Goal: Task Accomplishment & Management: Manage account settings

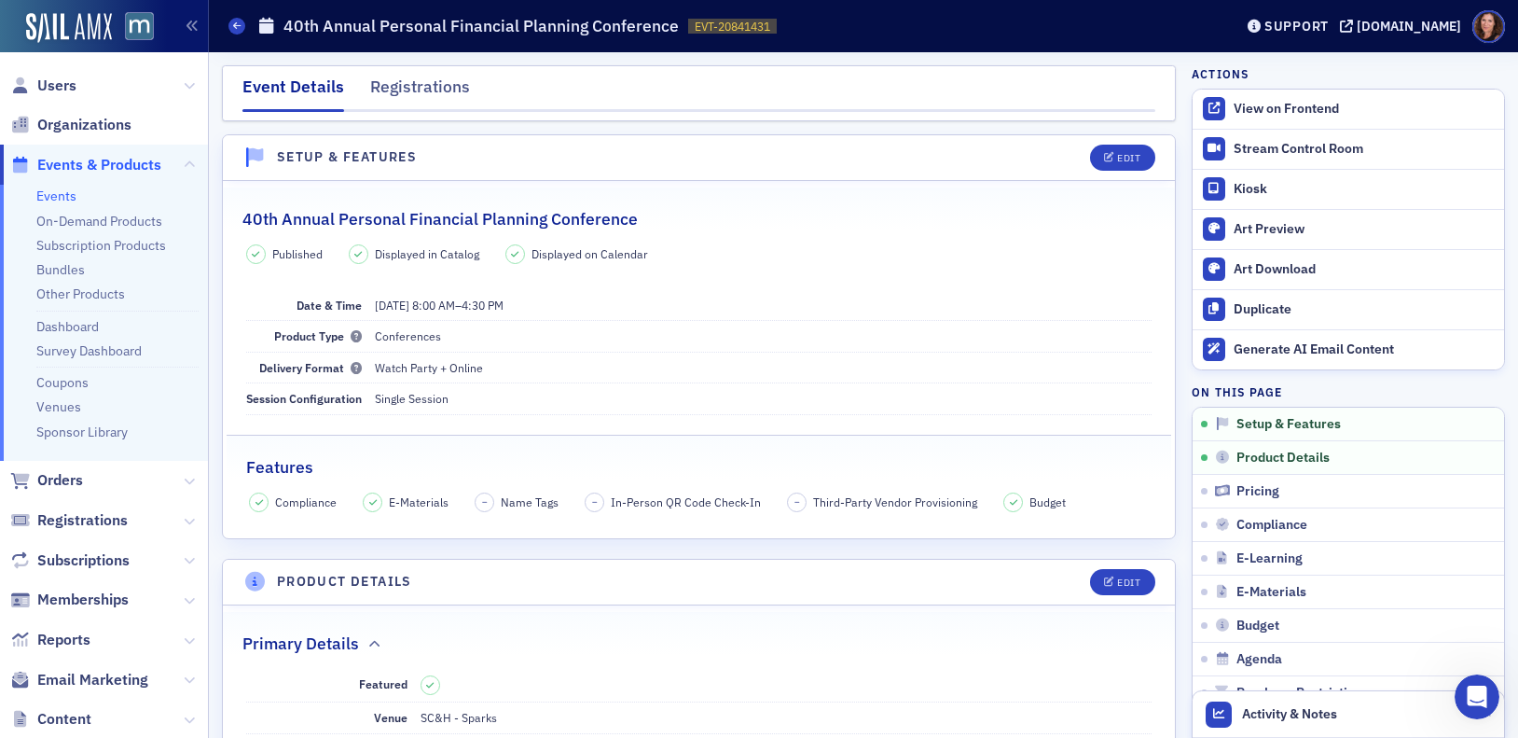
click at [63, 81] on span "Users" at bounding box center [56, 86] width 39 height 21
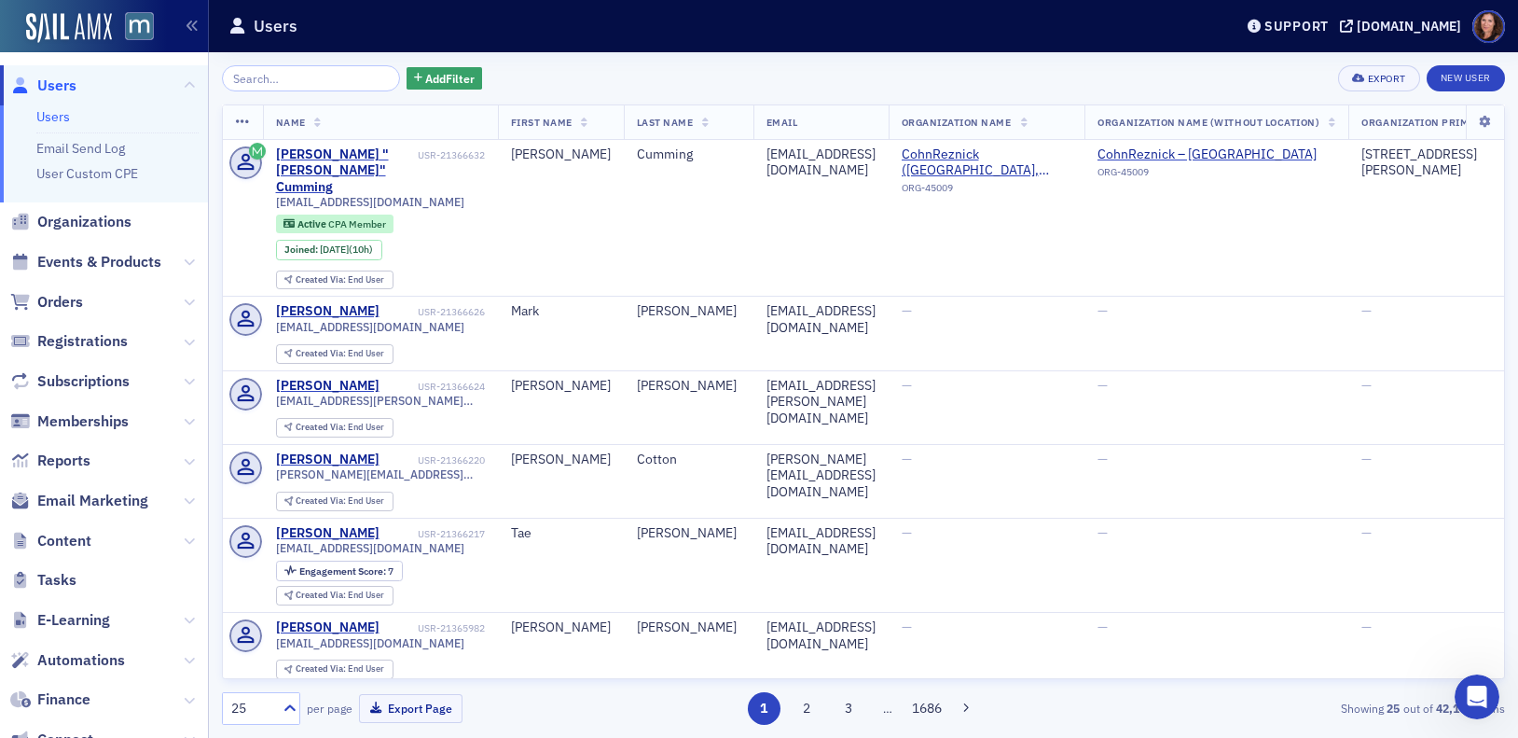
click at [289, 75] on input "search" at bounding box center [311, 78] width 178 height 26
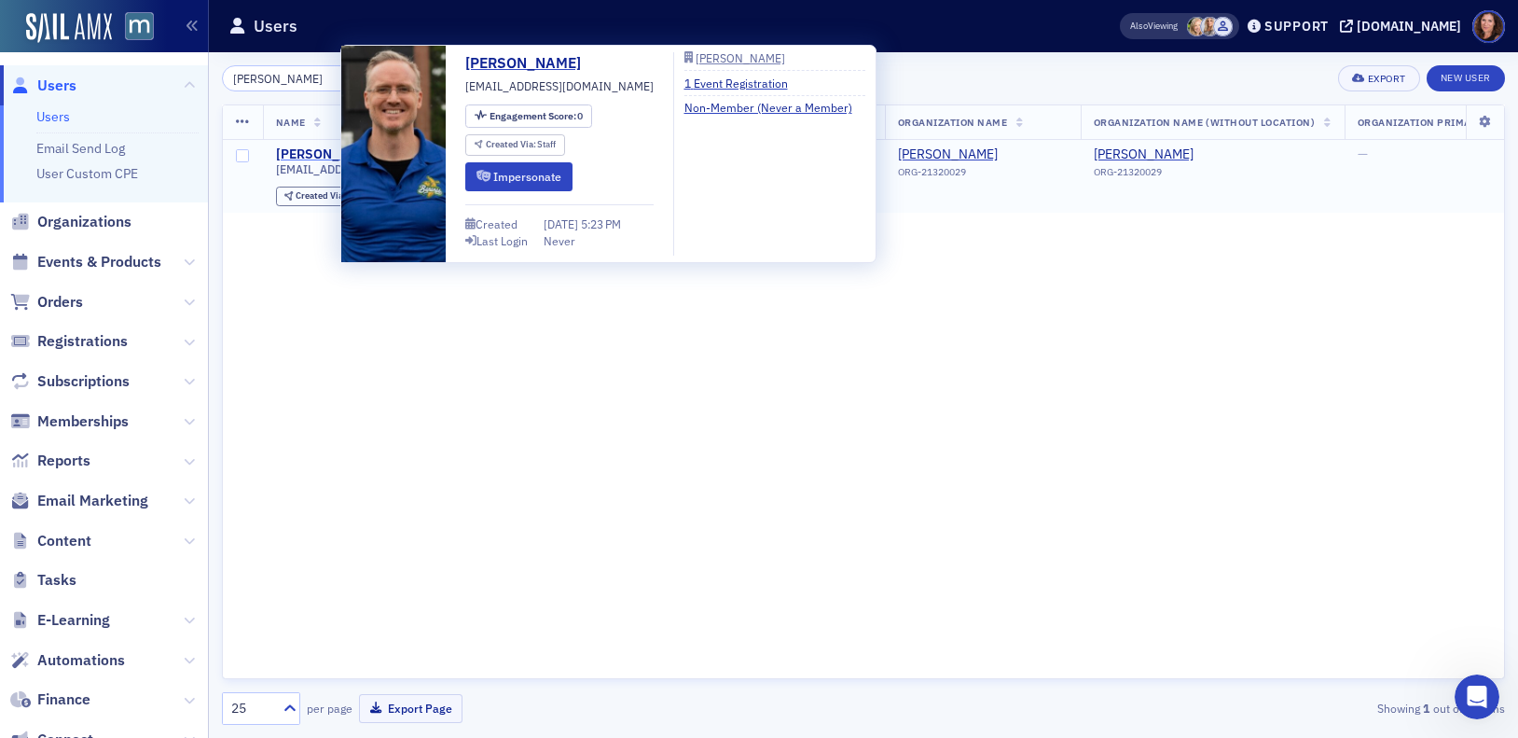
type input "[PERSON_NAME]"
click at [316, 156] on div "[PERSON_NAME]" at bounding box center [328, 154] width 104 height 17
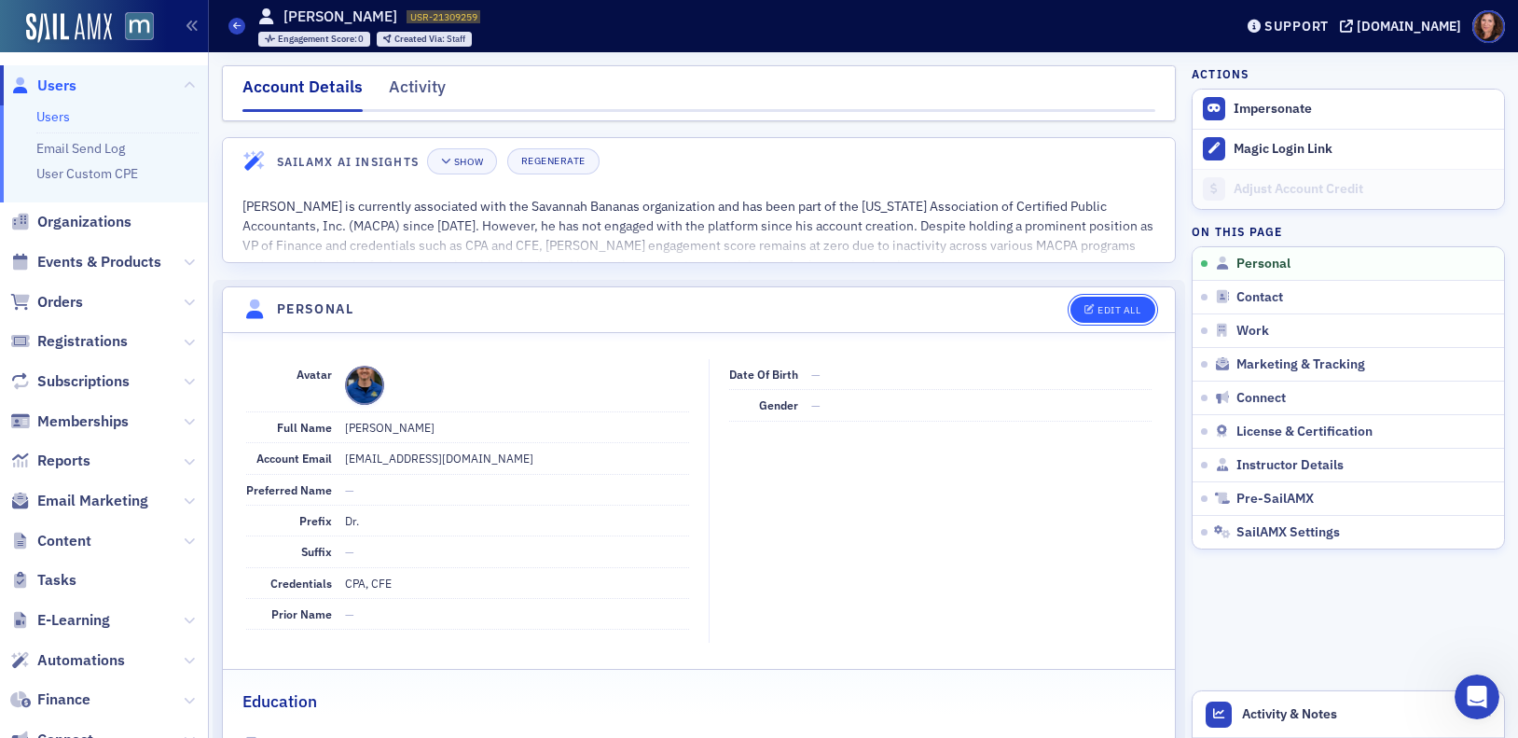
click at [1113, 302] on button "Edit All" at bounding box center [1113, 310] width 84 height 26
select select "US"
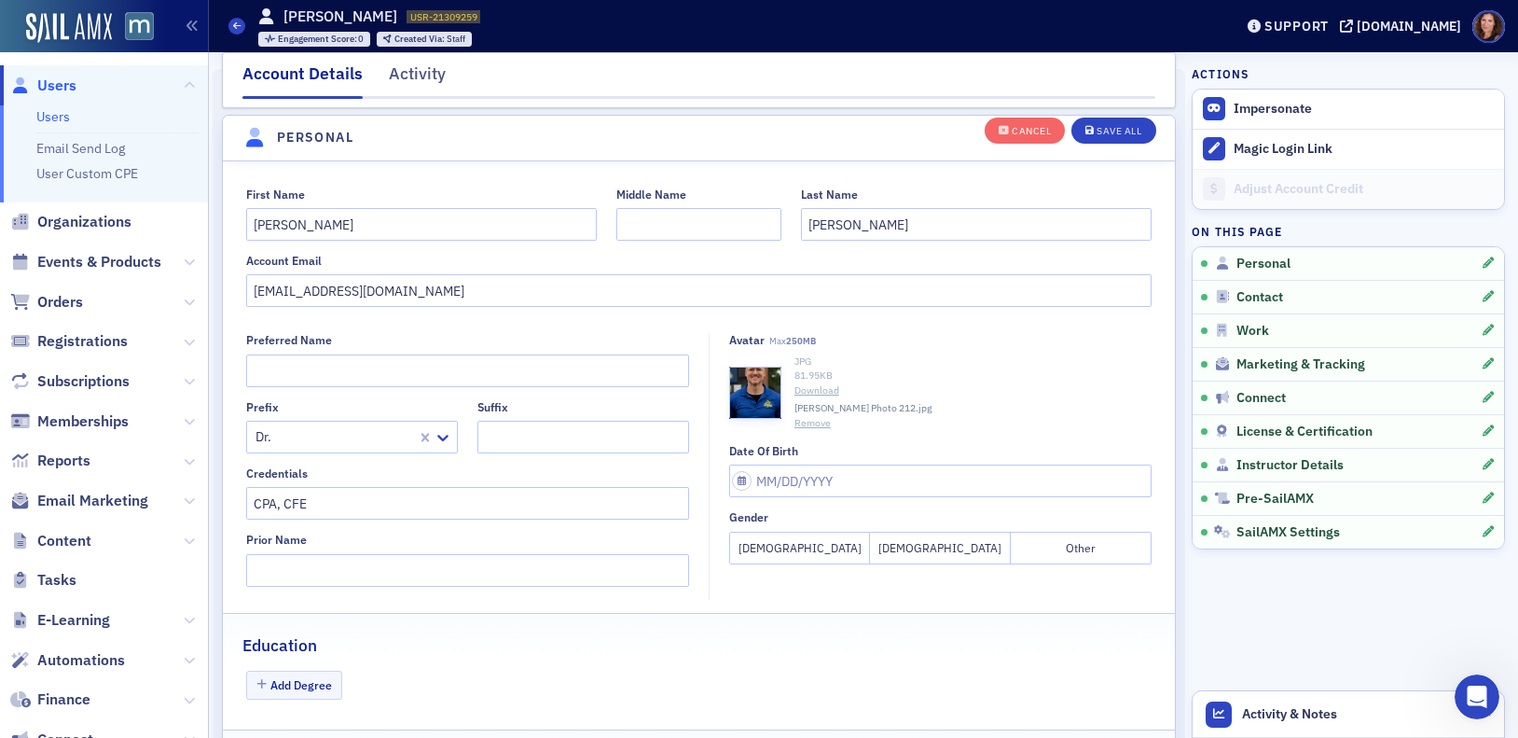
scroll to position [217, 0]
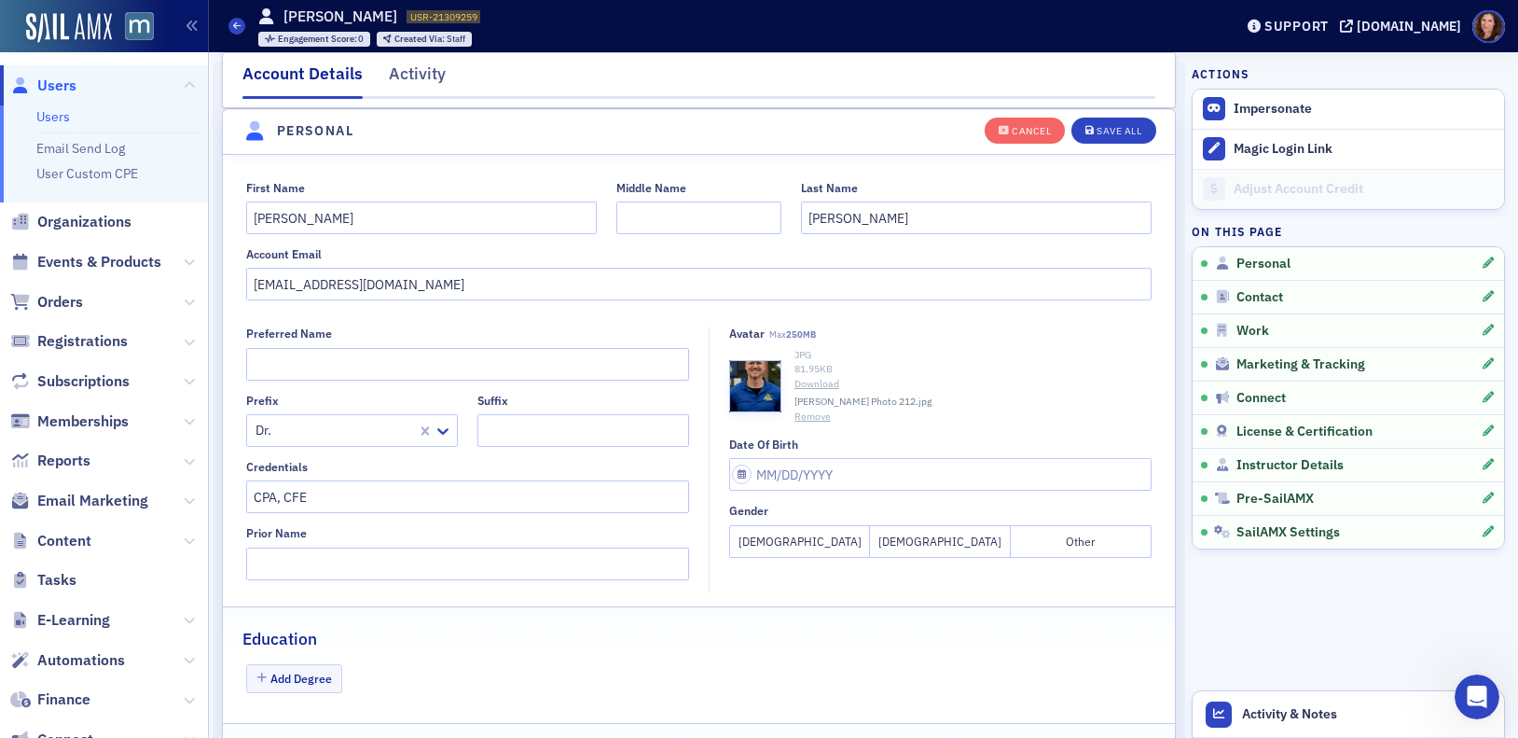
click at [805, 411] on button "Remove" at bounding box center [813, 416] width 36 height 15
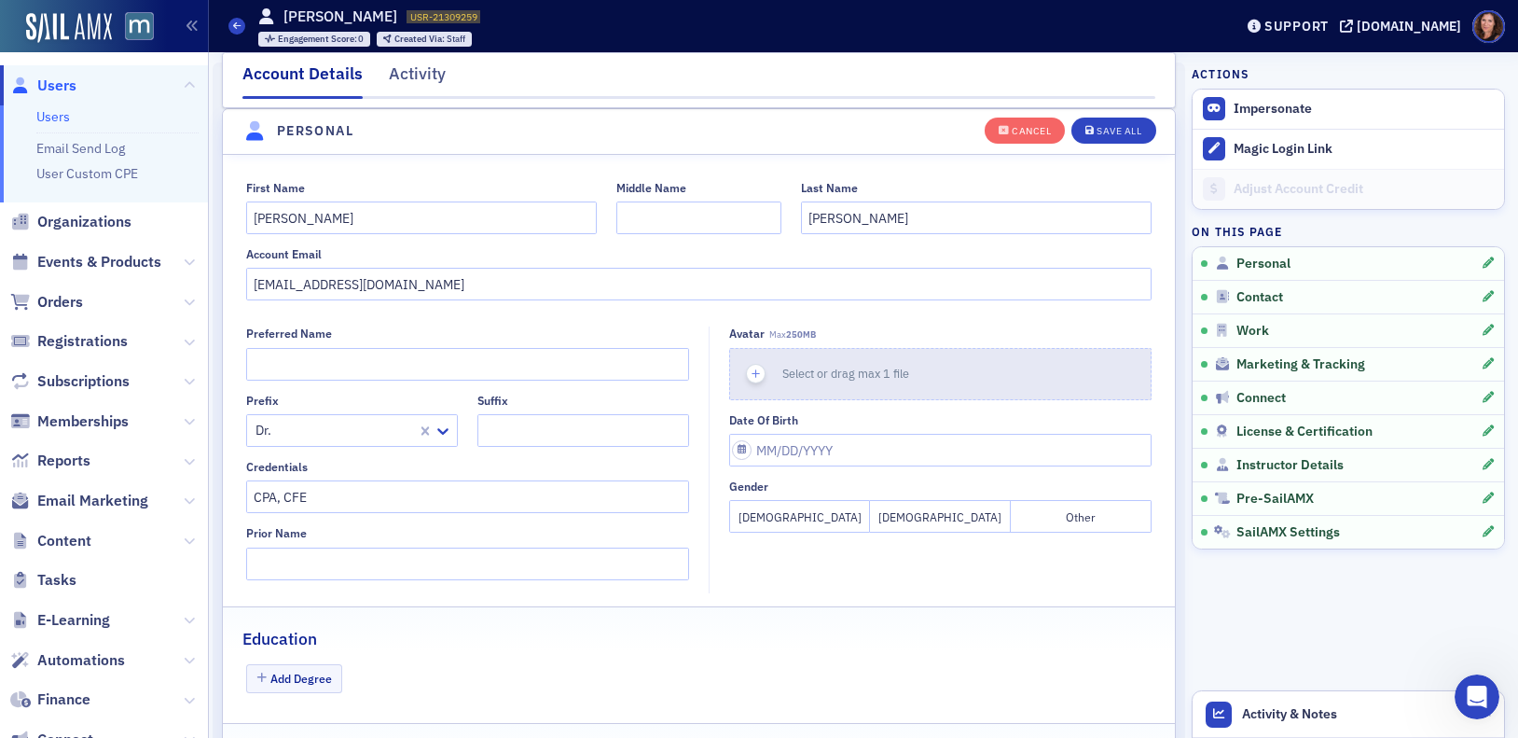
click at [825, 360] on button "Select or drag max 1 file" at bounding box center [940, 374] width 422 height 52
click at [753, 375] on icon "button" at bounding box center [756, 374] width 17 height 17
click at [748, 375] on icon "button" at bounding box center [756, 374] width 17 height 17
click at [756, 384] on div "button" at bounding box center [756, 374] width 52 height 50
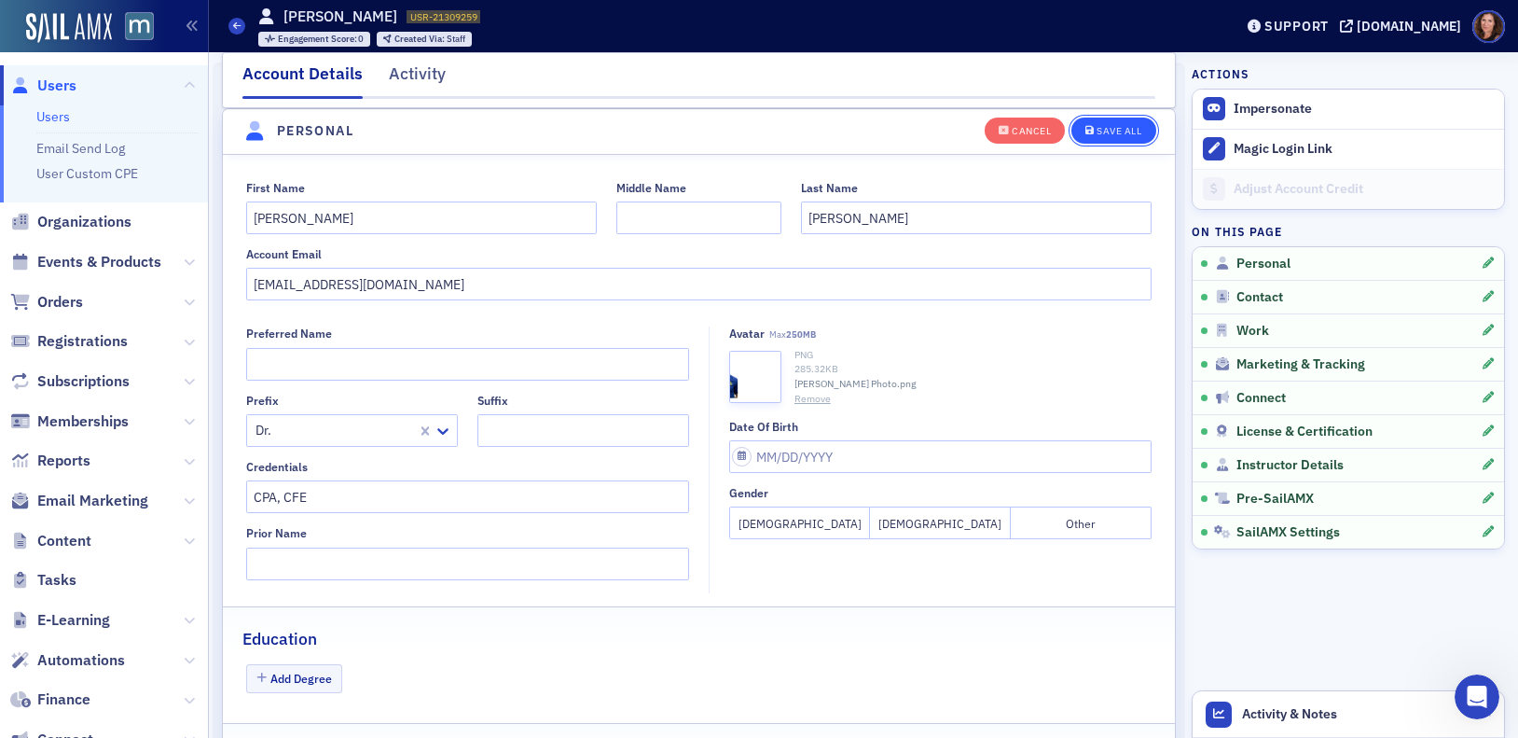
click at [1106, 128] on div "Save All" at bounding box center [1119, 131] width 45 height 10
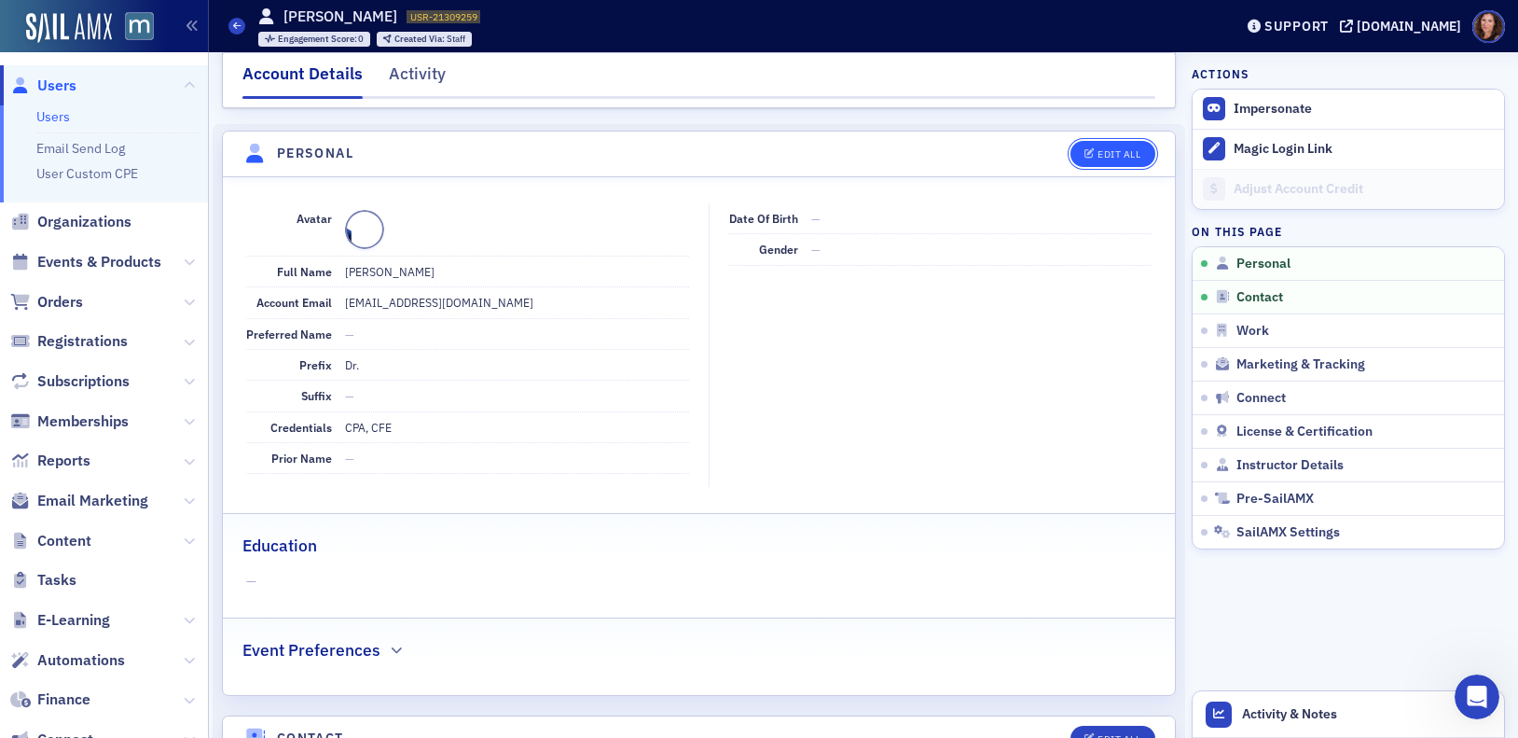
click at [1104, 154] on div "Edit All" at bounding box center [1119, 154] width 43 height 10
select select "US"
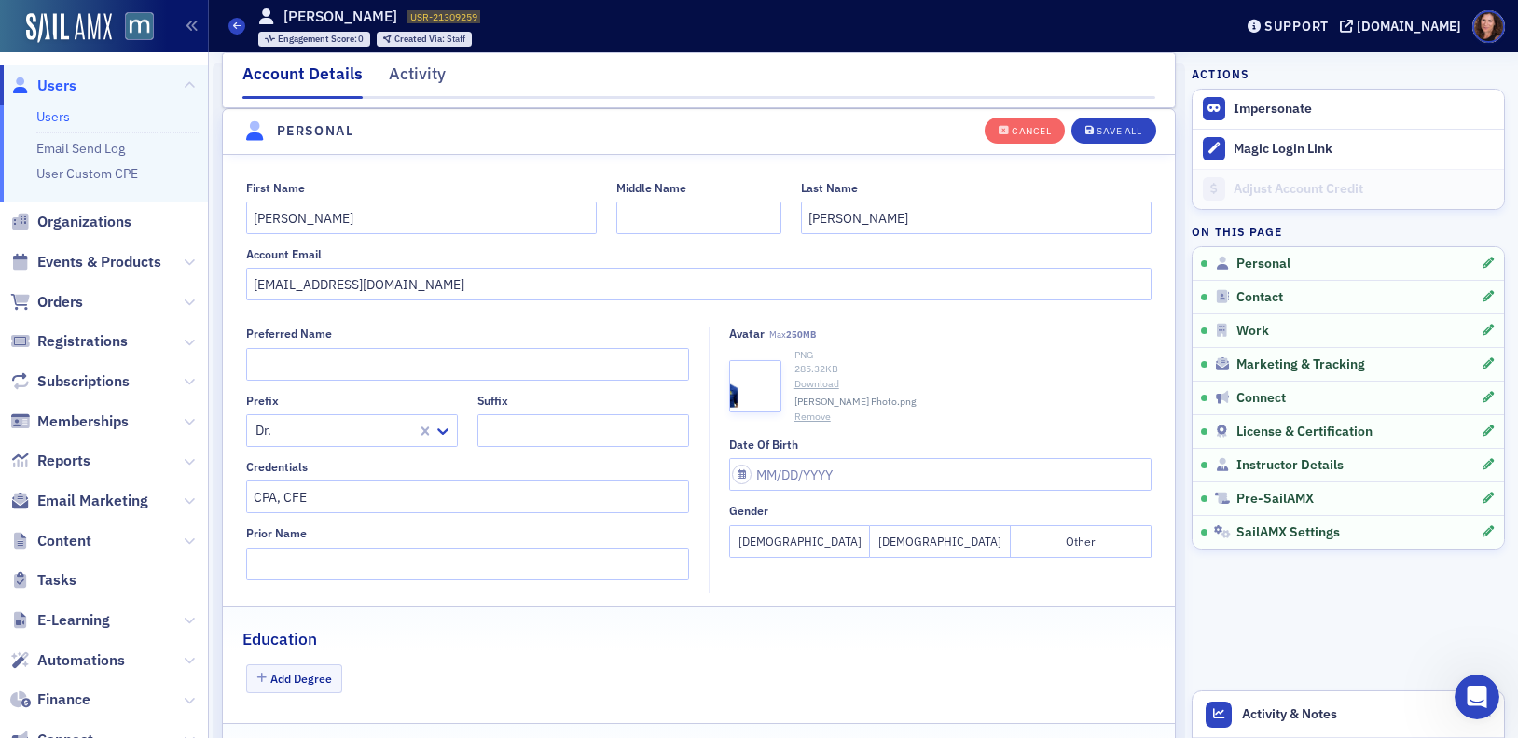
click at [799, 417] on button "Remove" at bounding box center [813, 416] width 36 height 15
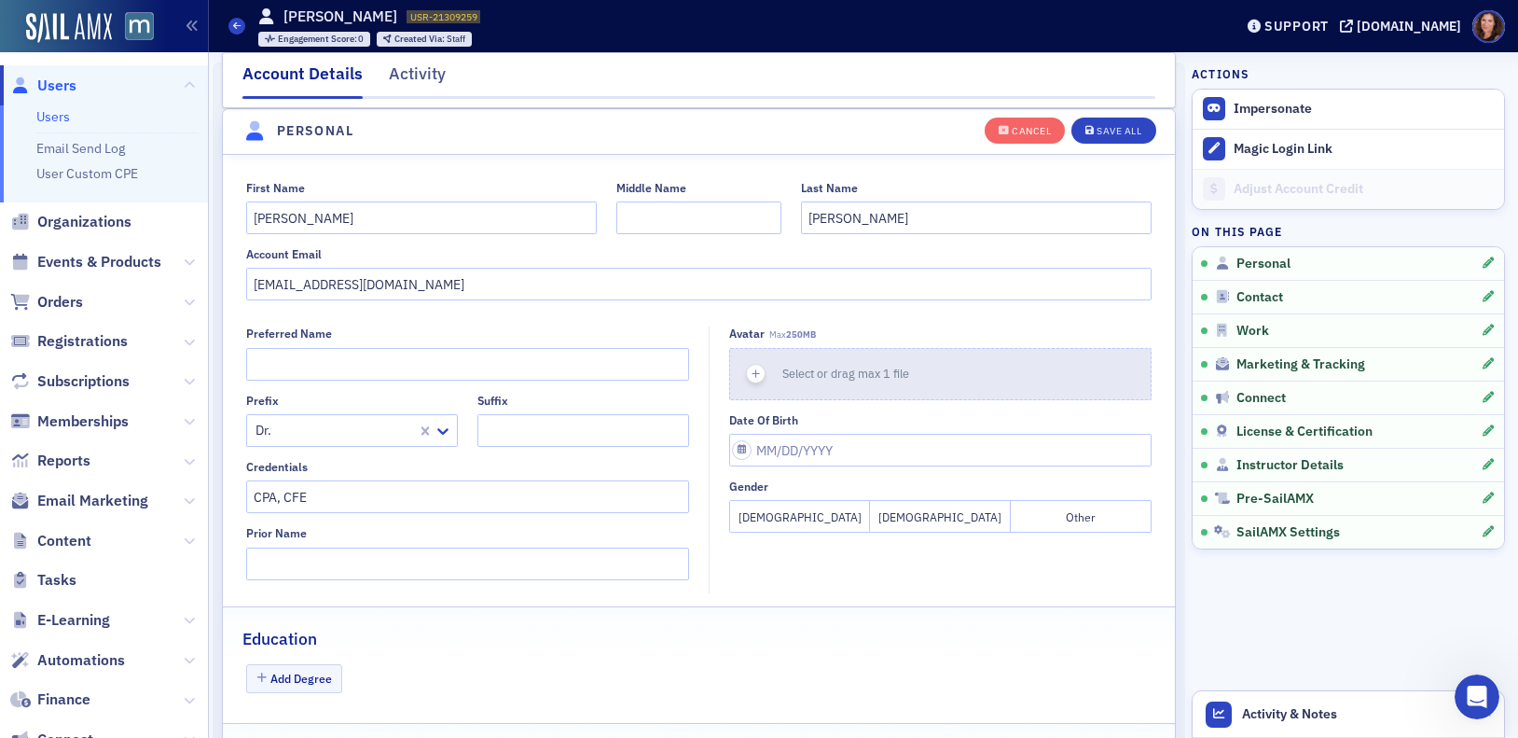
click at [762, 378] on div "button" at bounding box center [756, 374] width 52 height 50
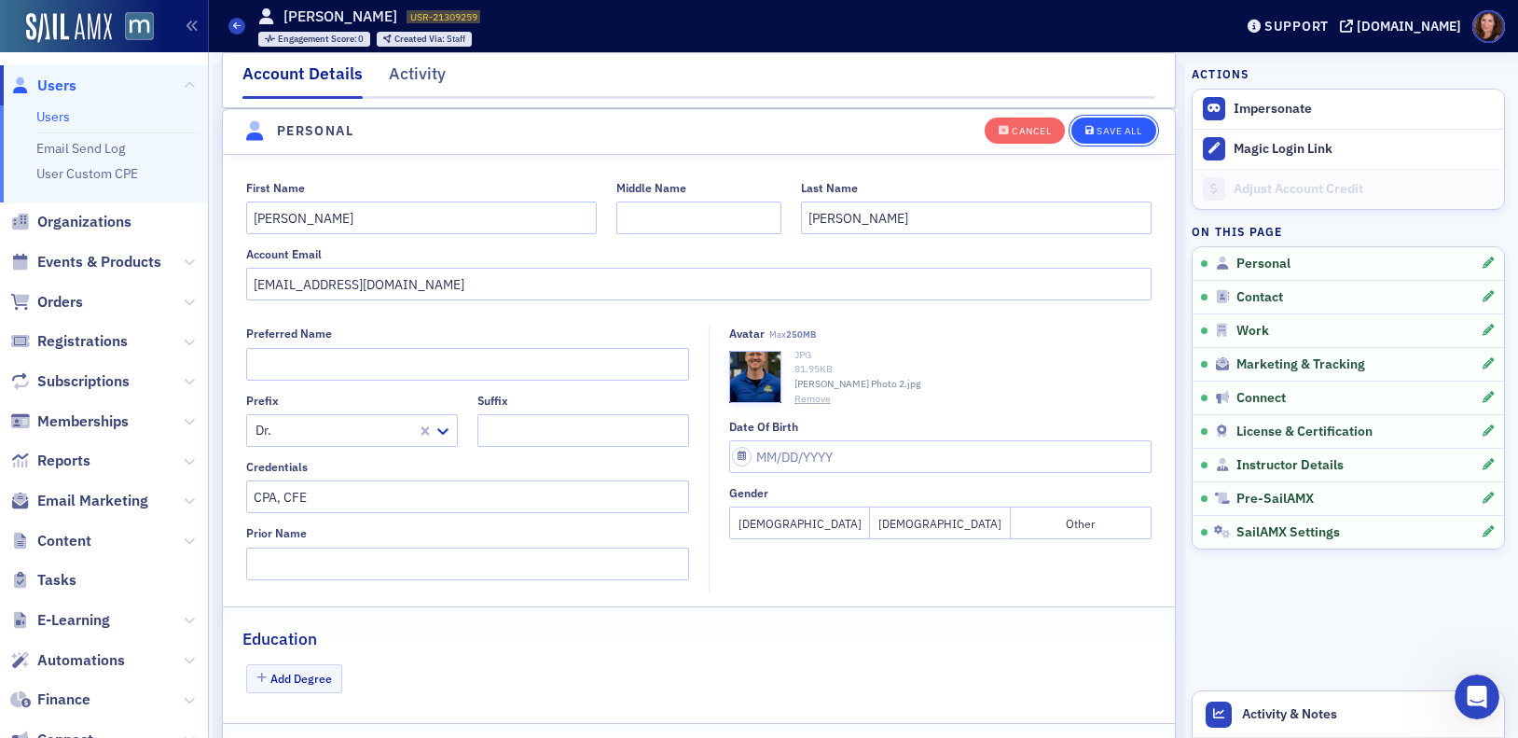
click at [1097, 133] on div "Save All" at bounding box center [1119, 131] width 45 height 10
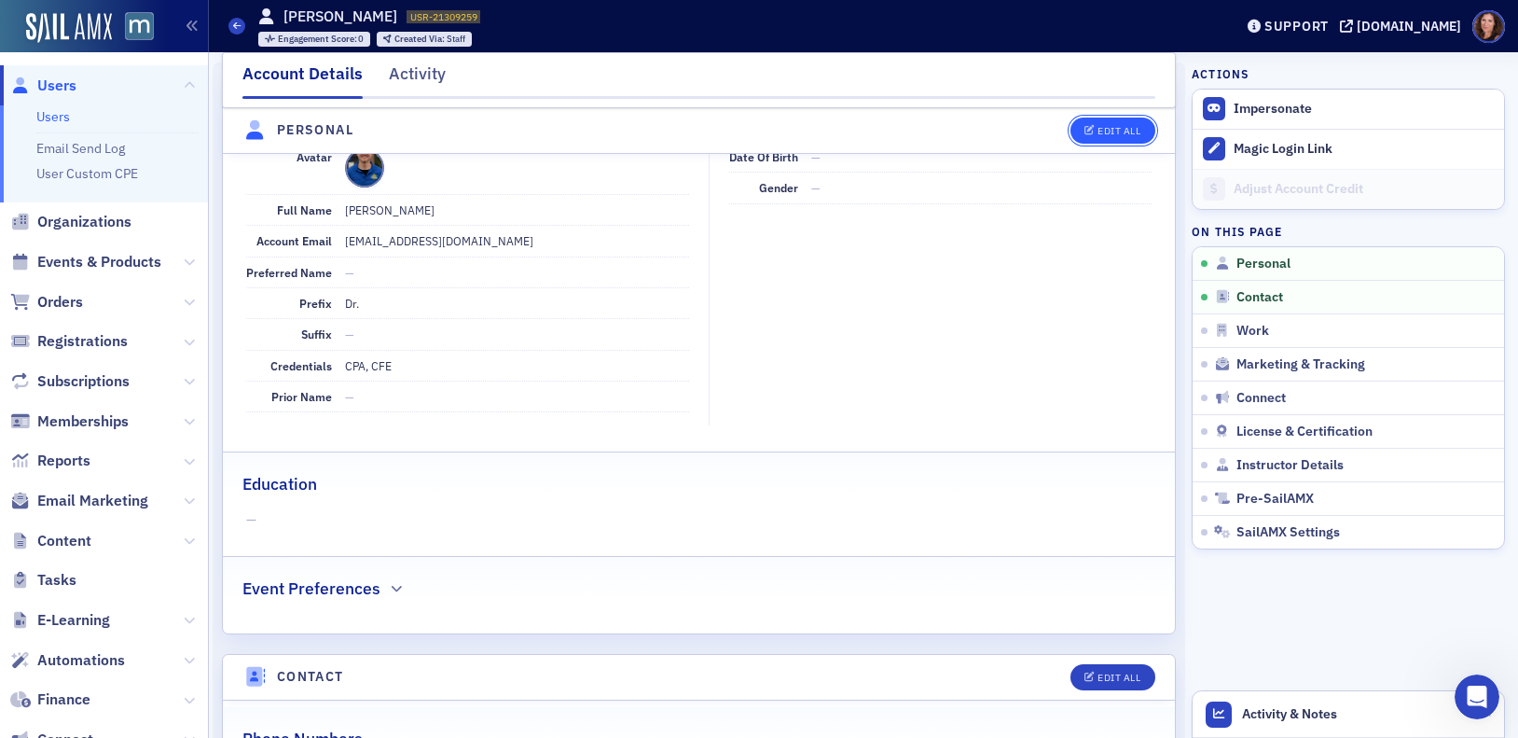
click at [1085, 137] on button "Edit All" at bounding box center [1113, 131] width 84 height 26
select select "US"
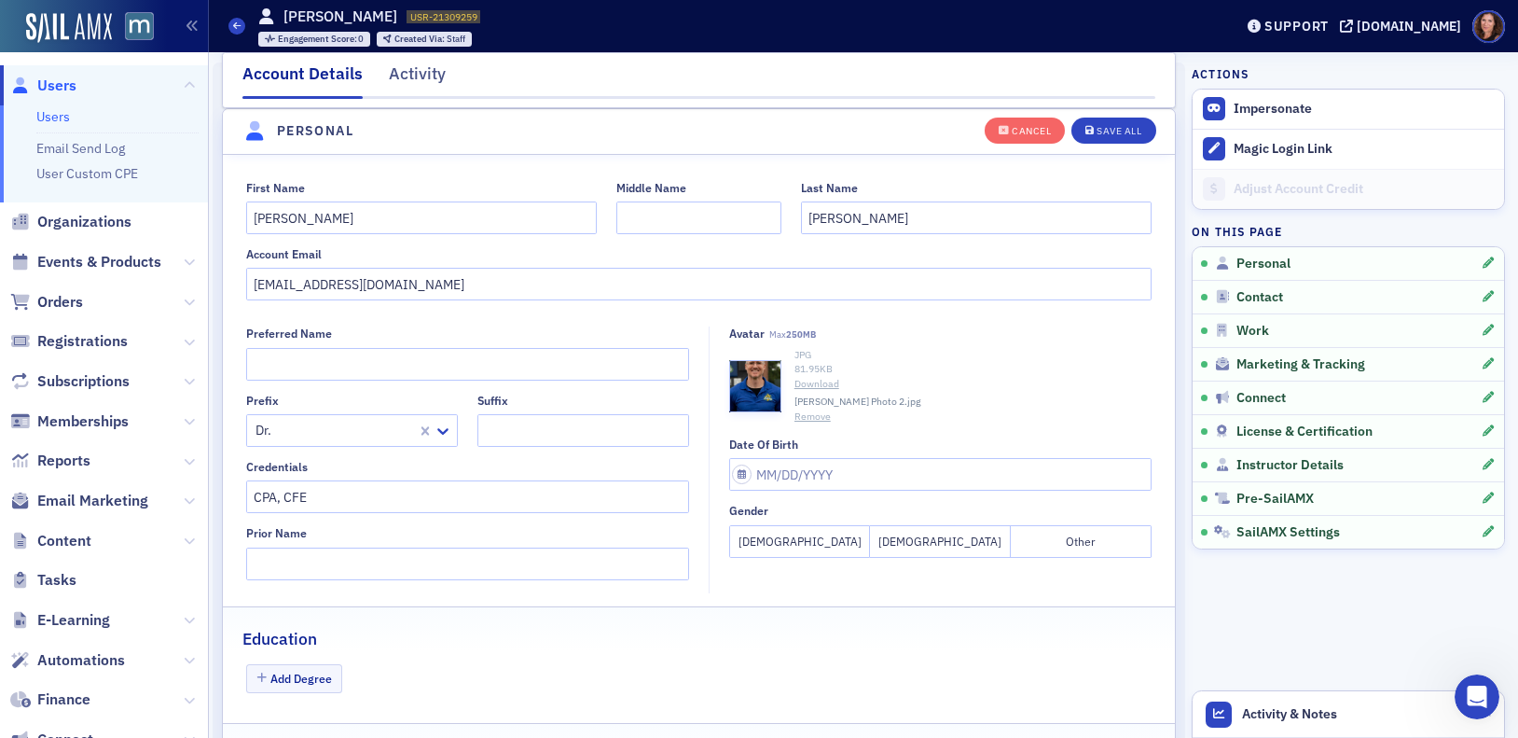
click at [810, 416] on button "Remove" at bounding box center [813, 416] width 36 height 15
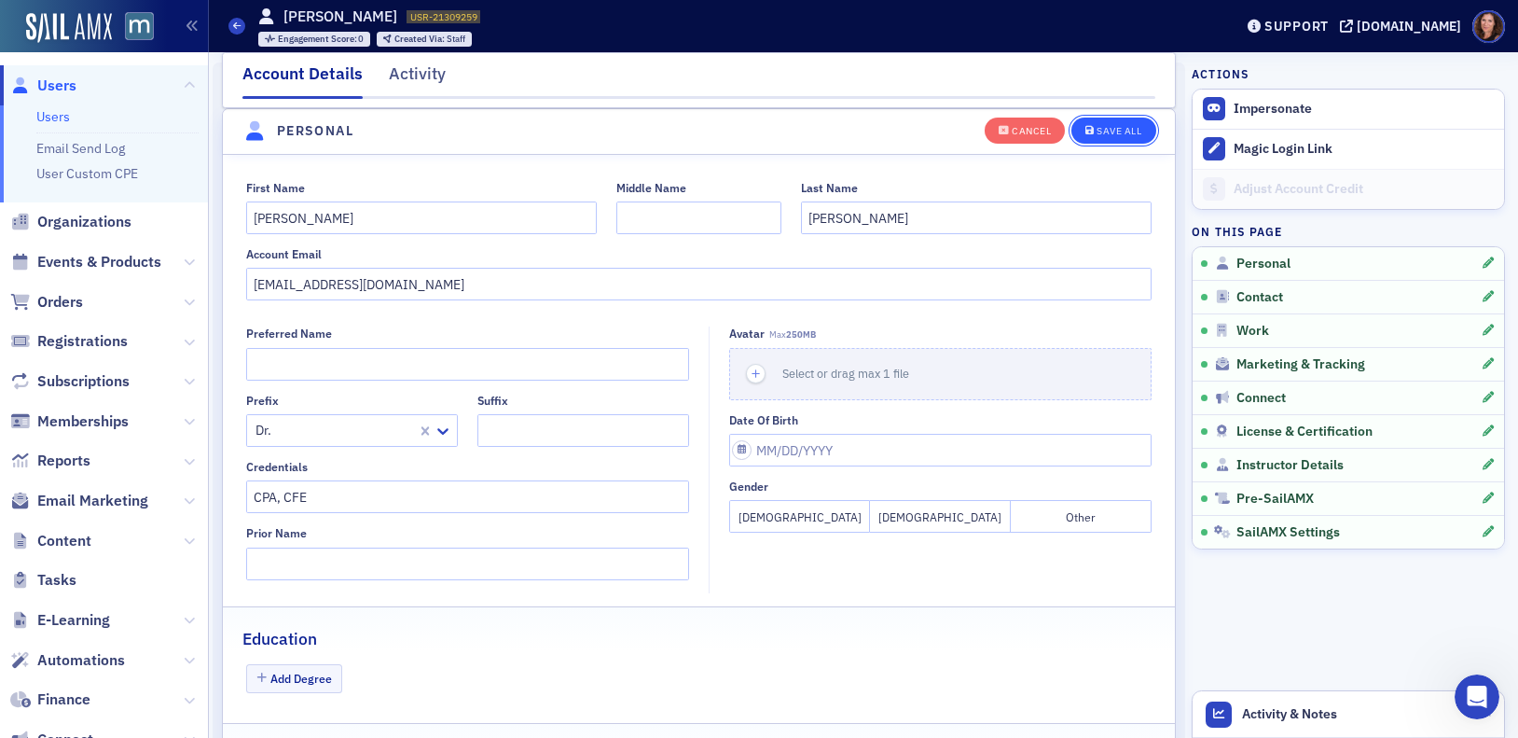
click at [1097, 130] on div "Save All" at bounding box center [1119, 131] width 45 height 10
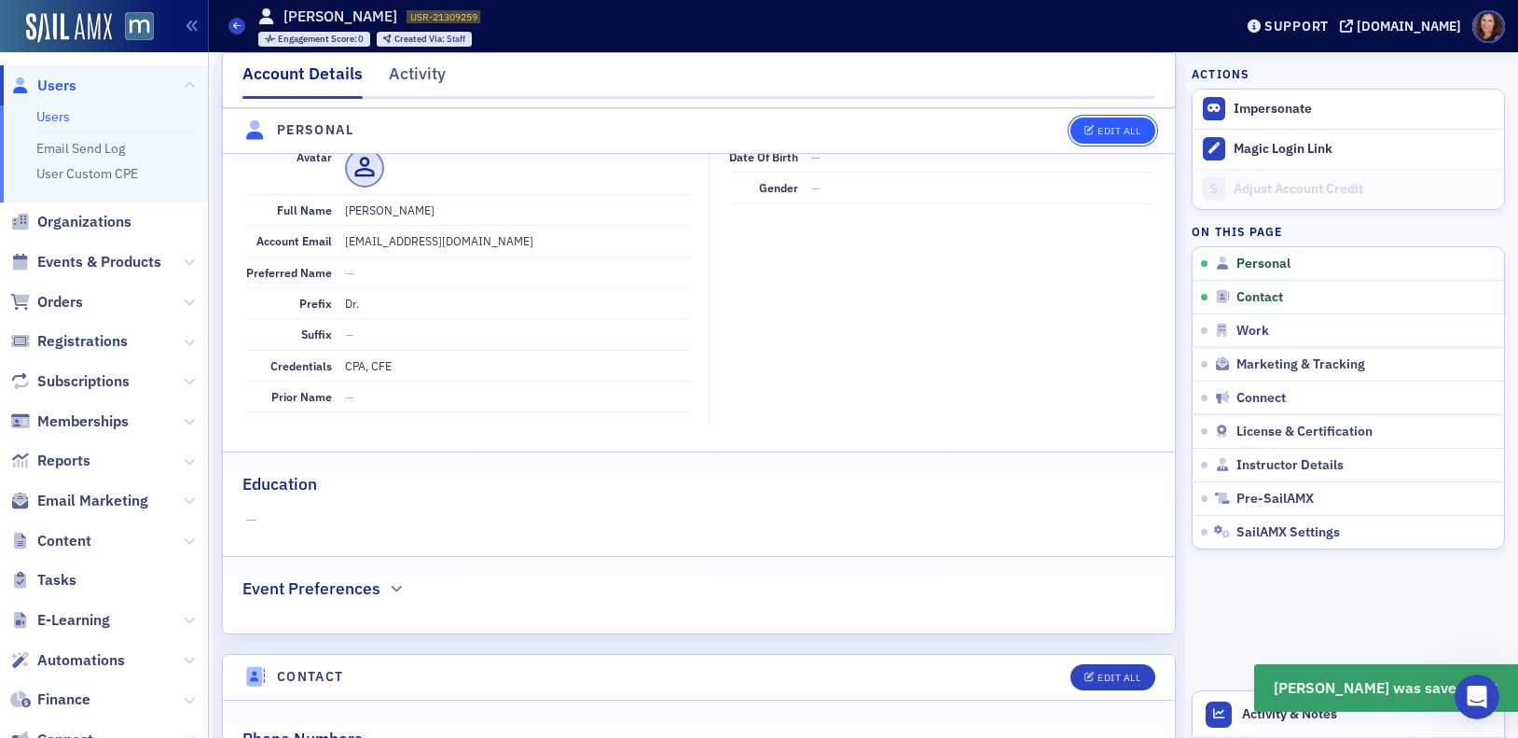
click at [1105, 131] on div "Edit All" at bounding box center [1119, 131] width 43 height 10
select select "US"
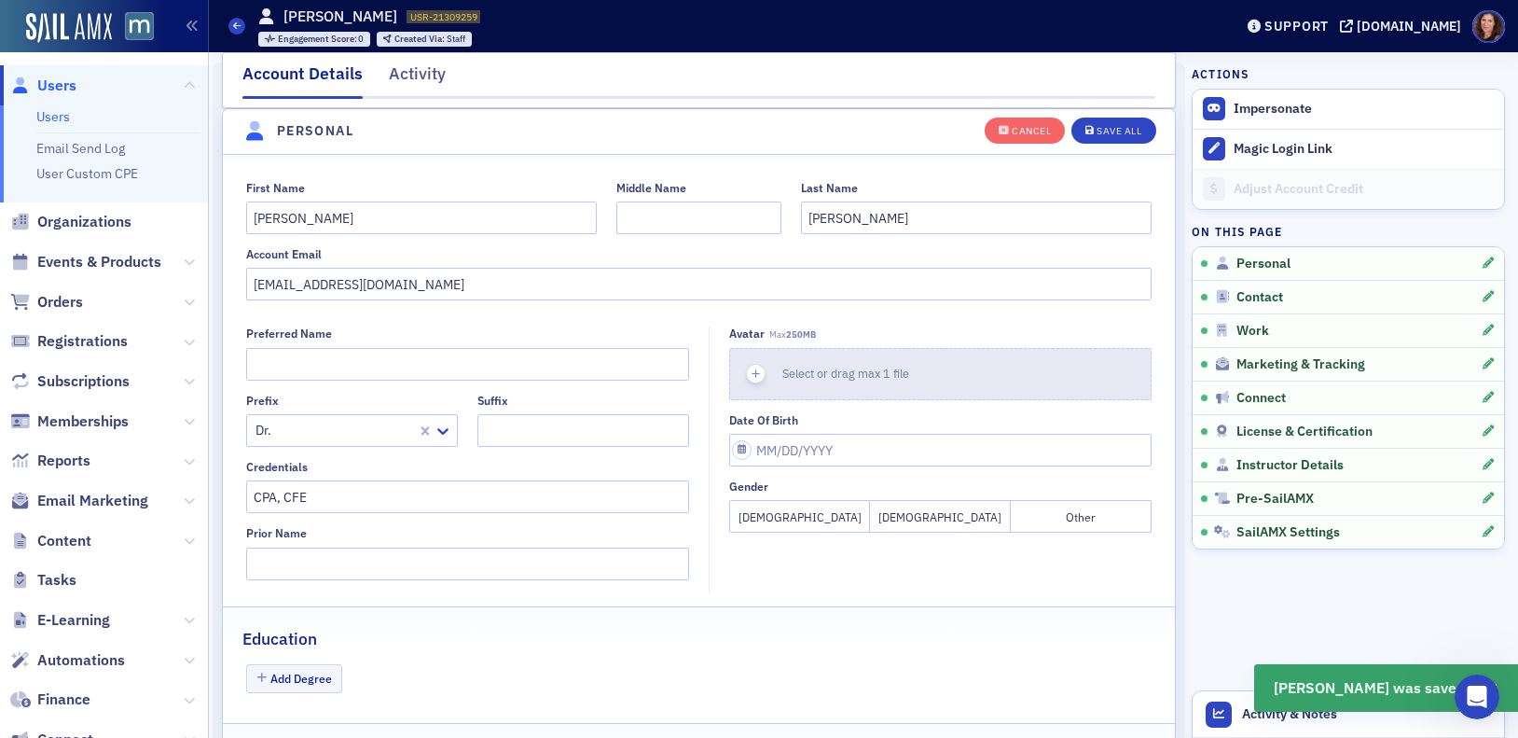
click at [826, 379] on span "Select or drag max 1 file" at bounding box center [845, 373] width 127 height 15
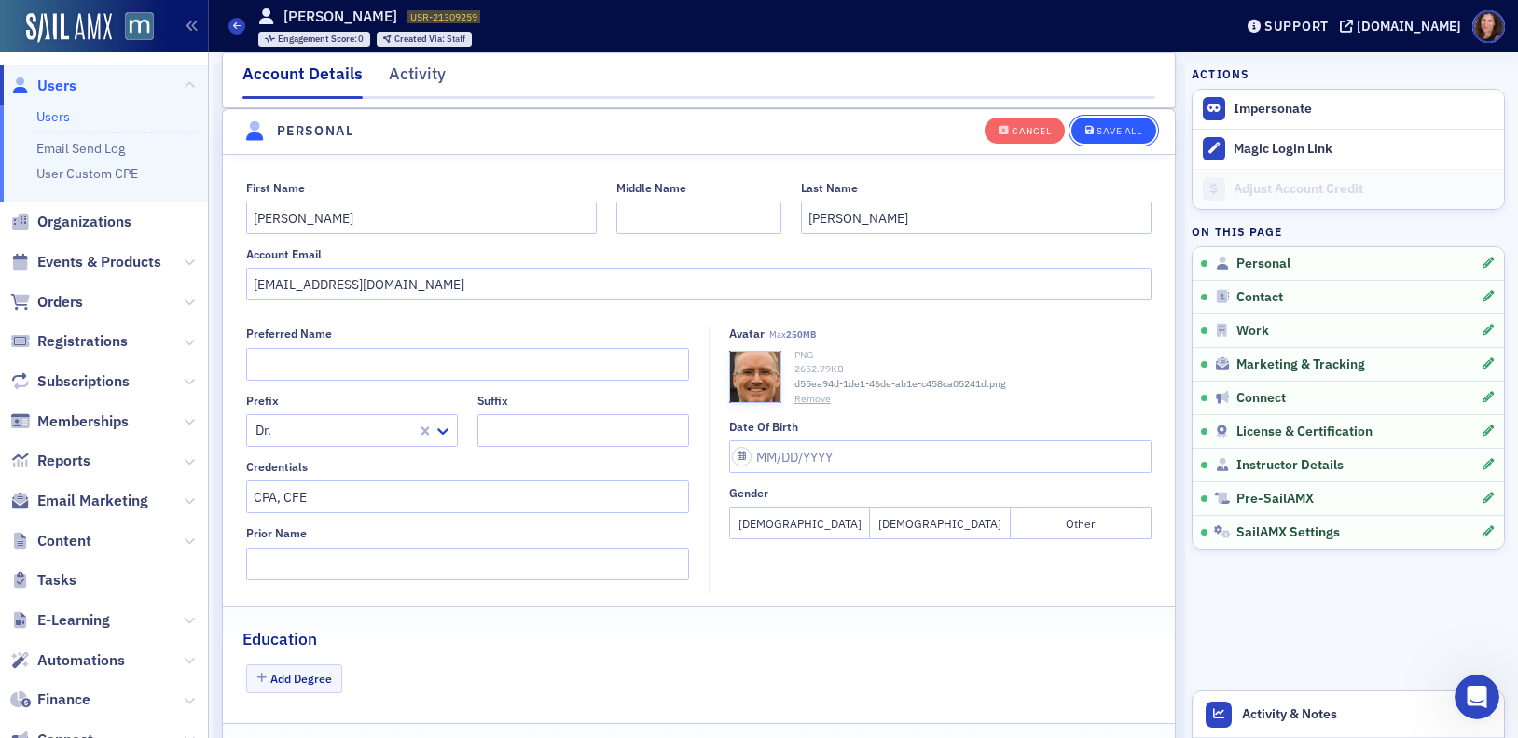
click at [1118, 130] on div "Save All" at bounding box center [1119, 131] width 45 height 10
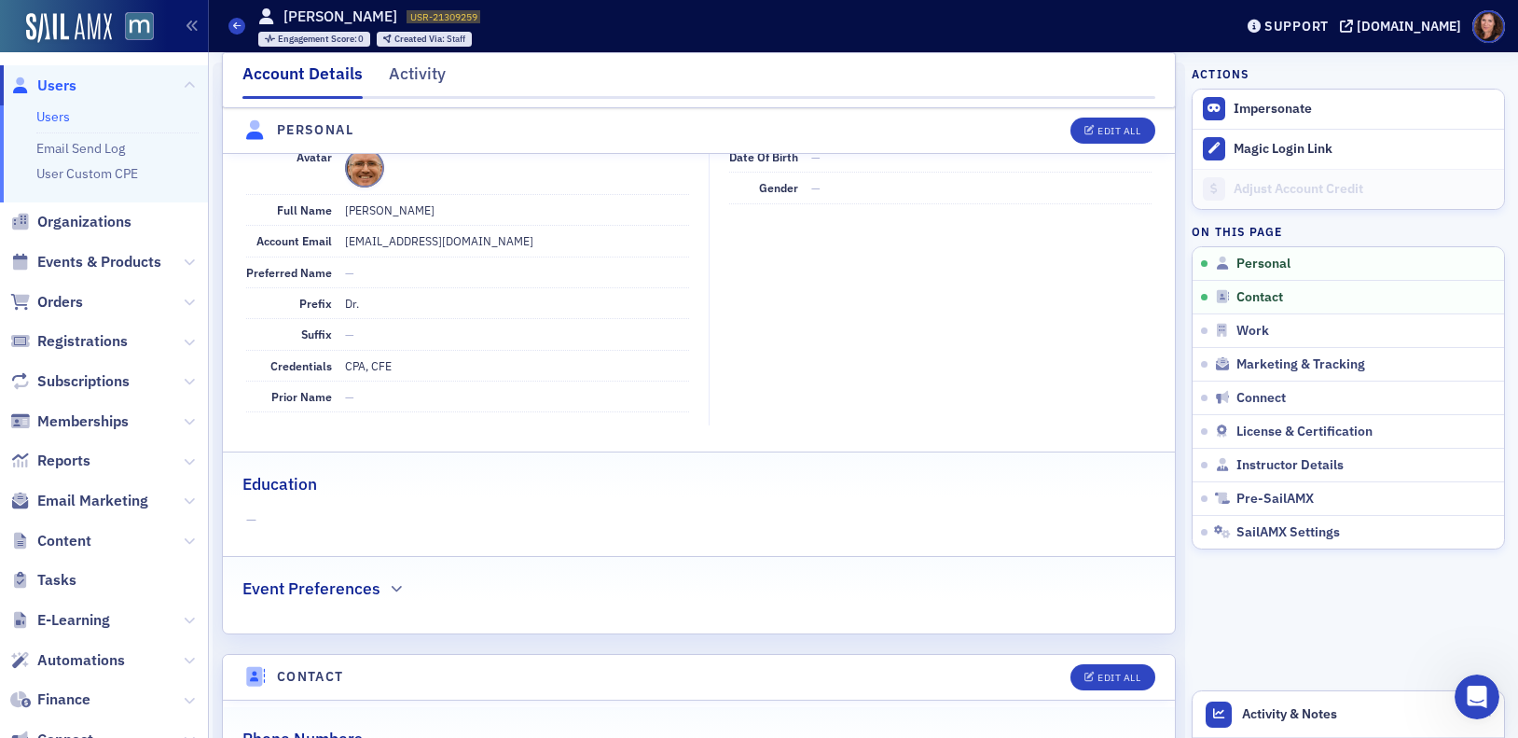
scroll to position [1691, 0]
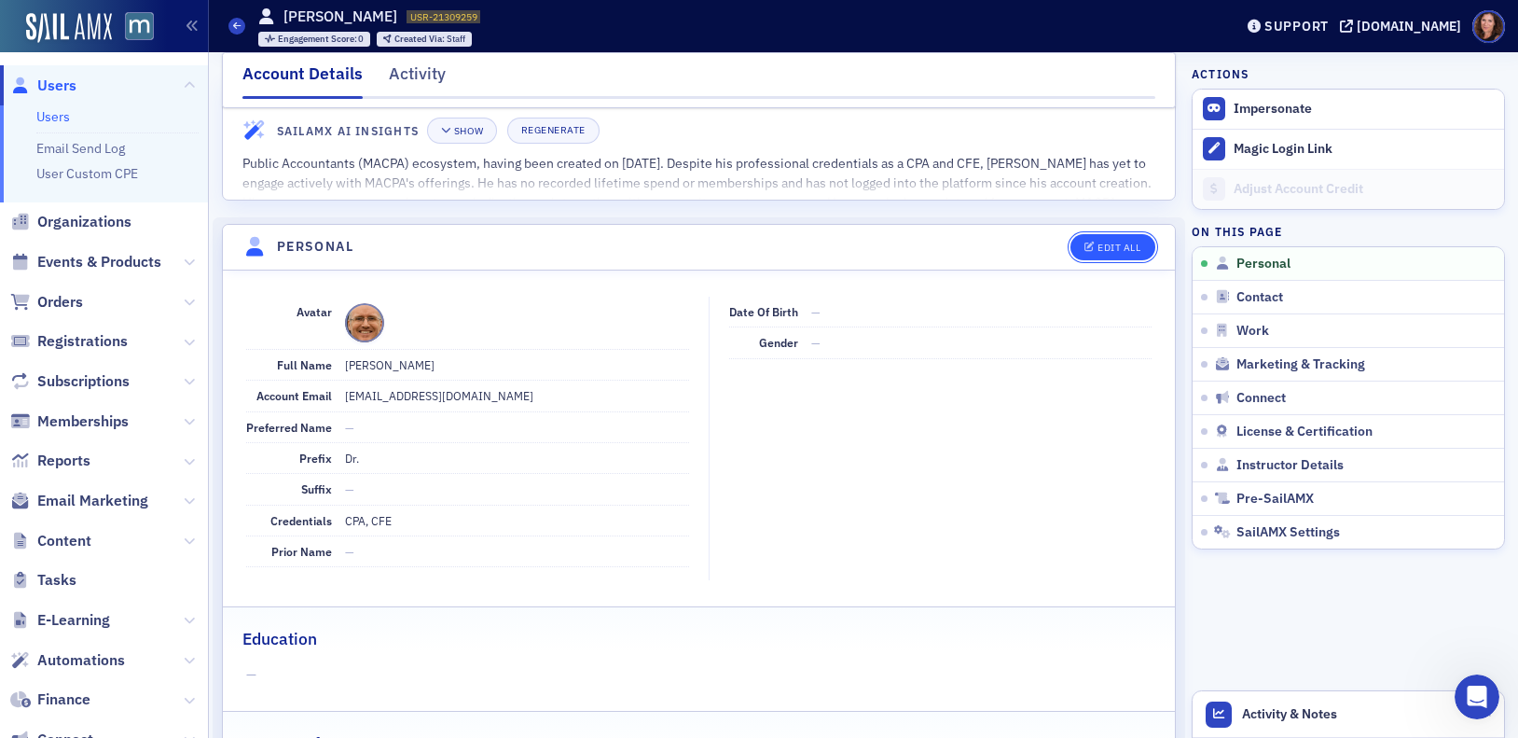
click at [1098, 249] on div "Edit All" at bounding box center [1119, 247] width 43 height 10
select select "US"
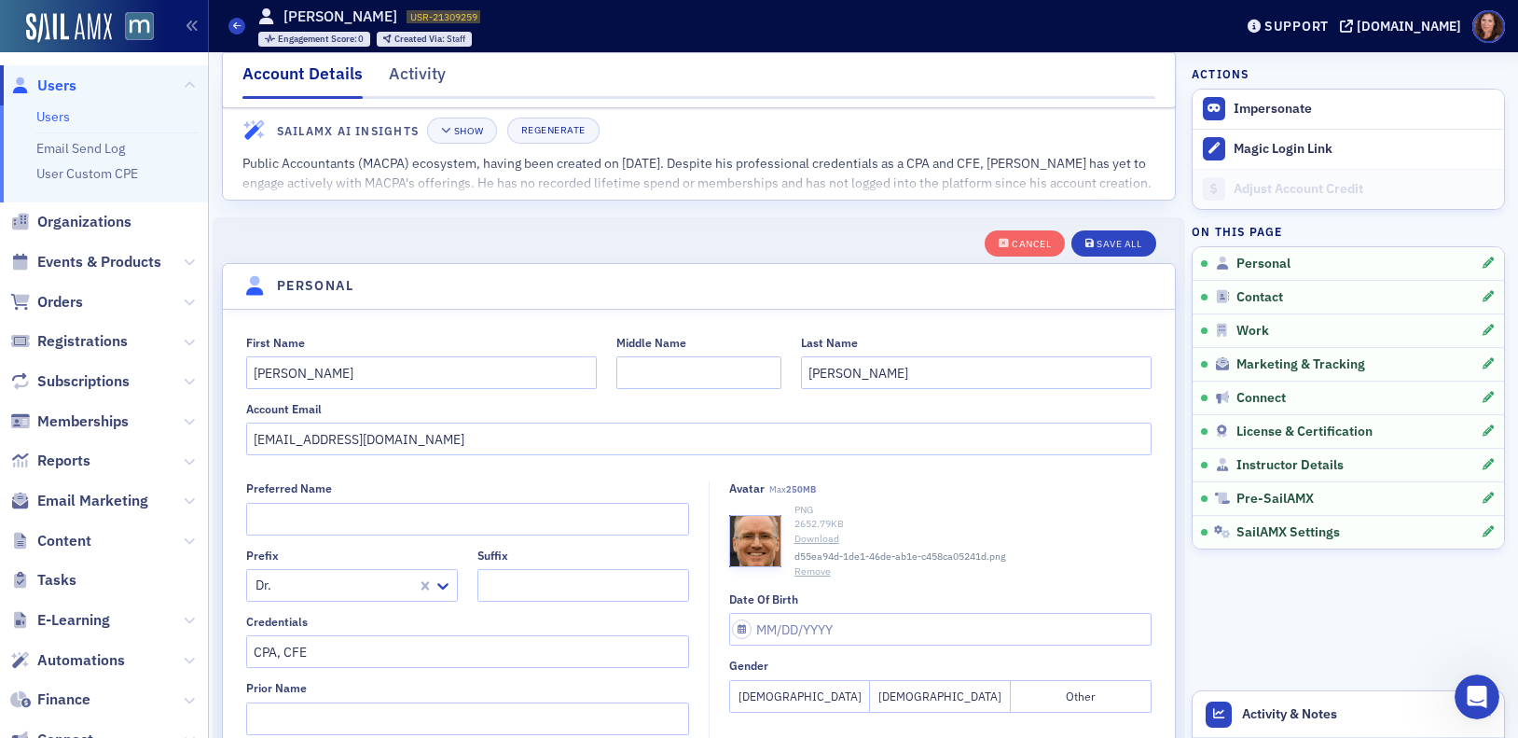
scroll to position [217, 0]
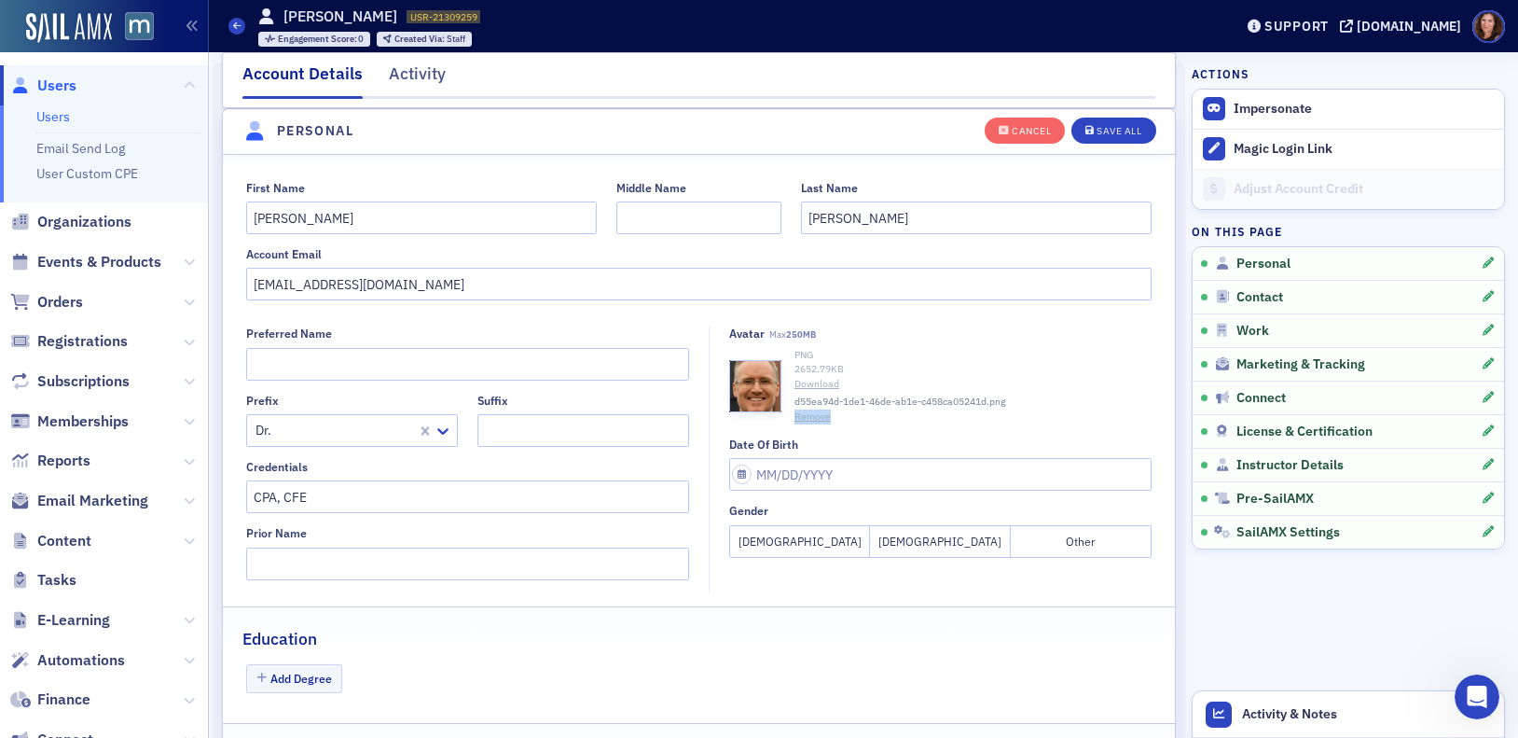
click at [809, 409] on button "Remove" at bounding box center [813, 416] width 36 height 15
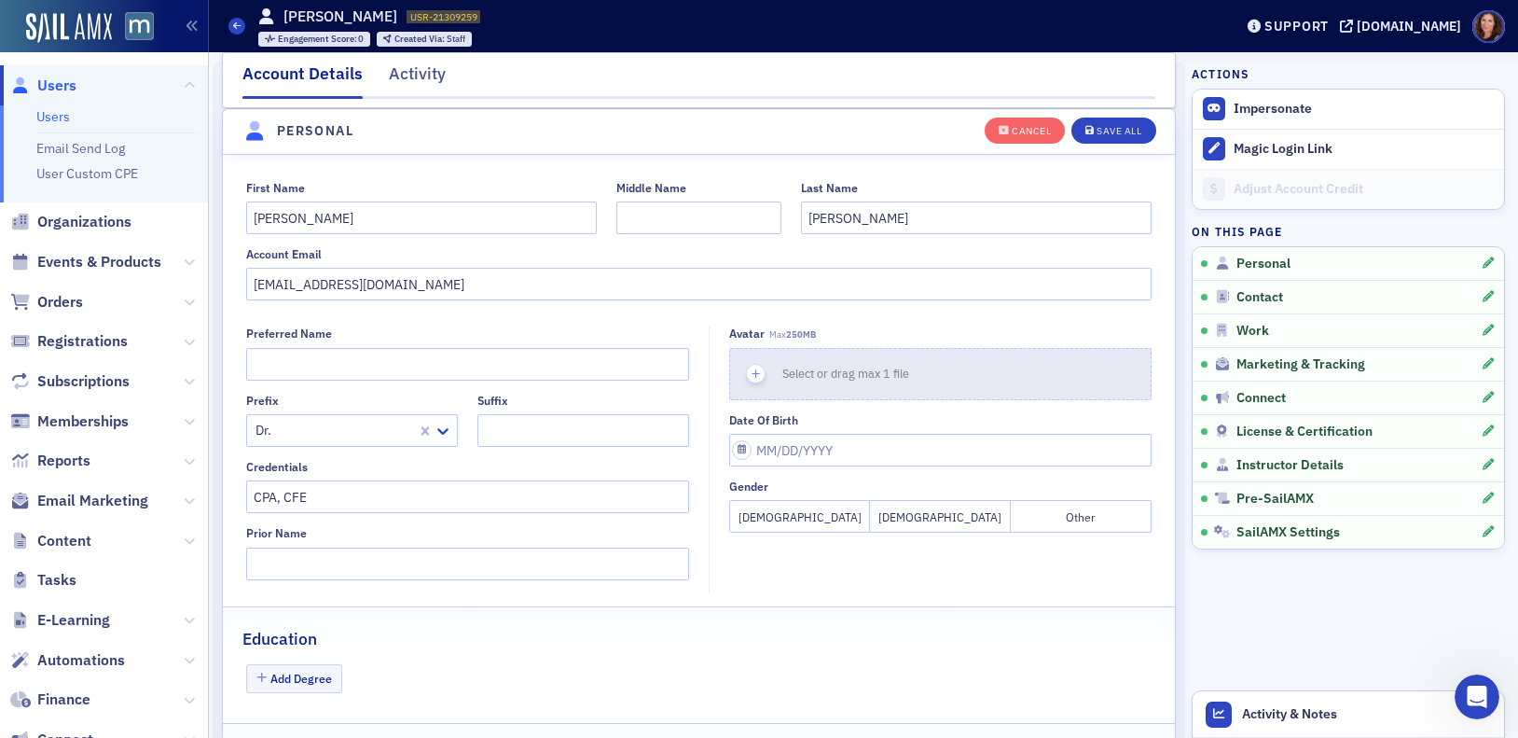
click at [926, 370] on button "Select or drag max 1 file" at bounding box center [940, 374] width 422 height 52
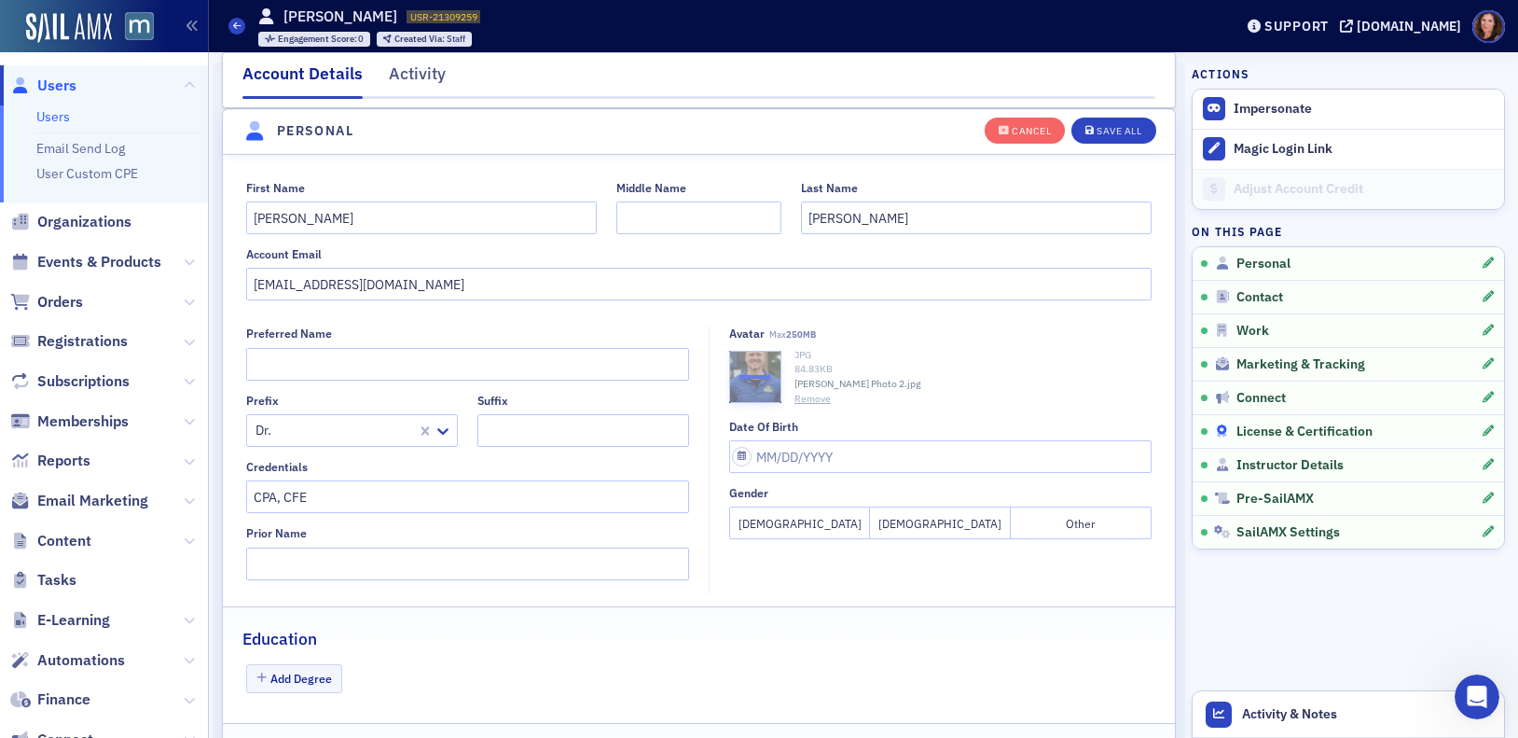
scroll to position [228, 0]
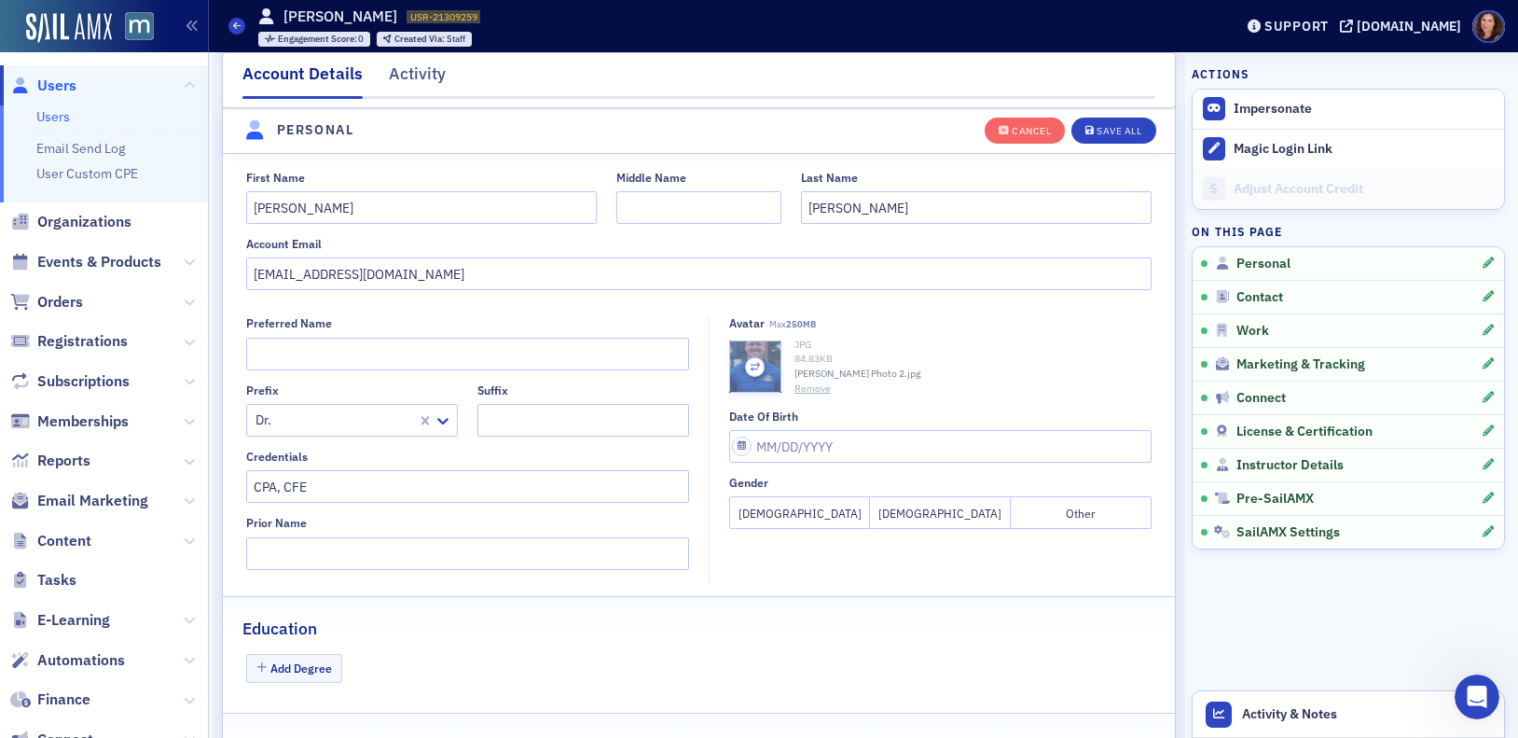
click at [749, 367] on icon "button" at bounding box center [755, 366] width 17 height 17
click at [1097, 132] on div "Save All" at bounding box center [1119, 131] width 45 height 10
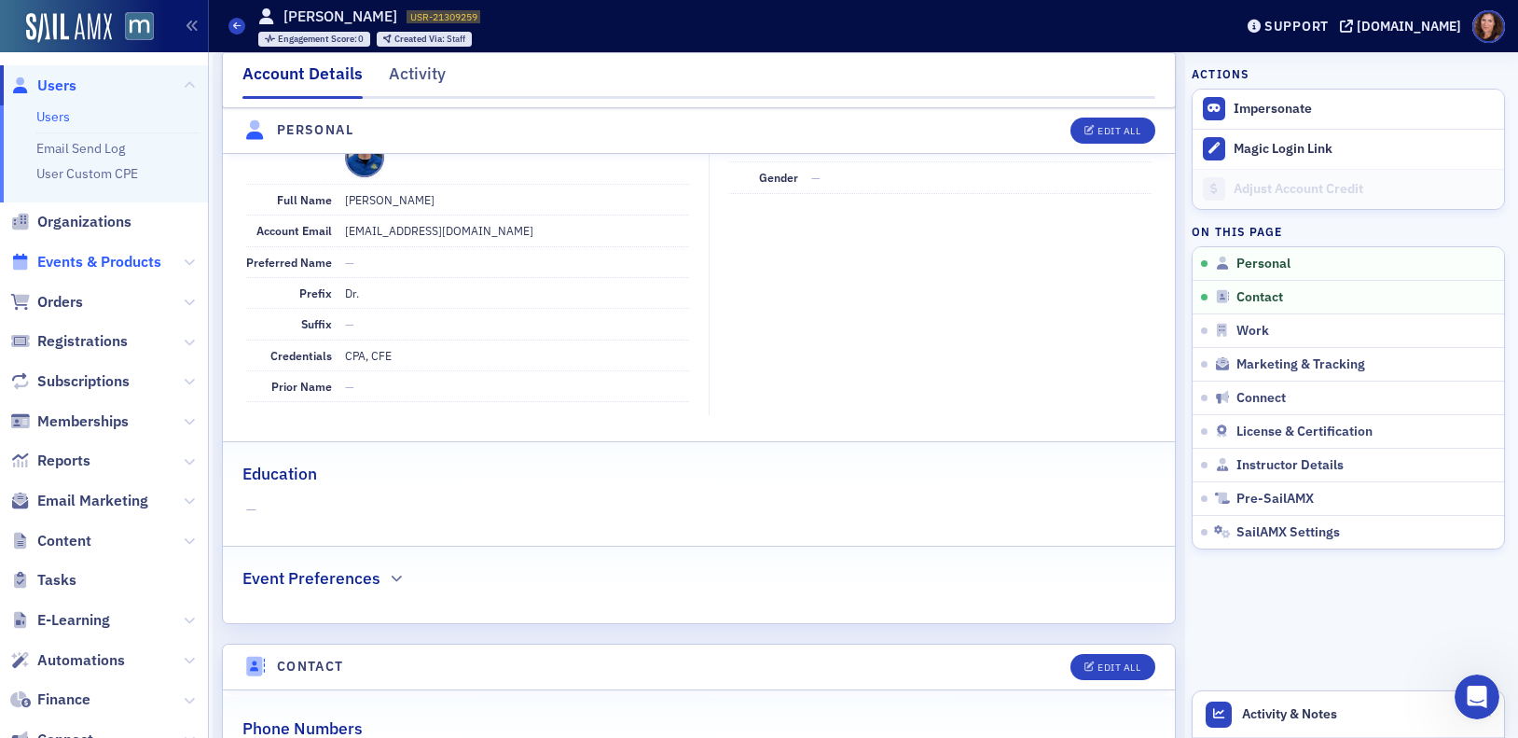
click at [109, 259] on span "Events & Products" at bounding box center [99, 262] width 124 height 21
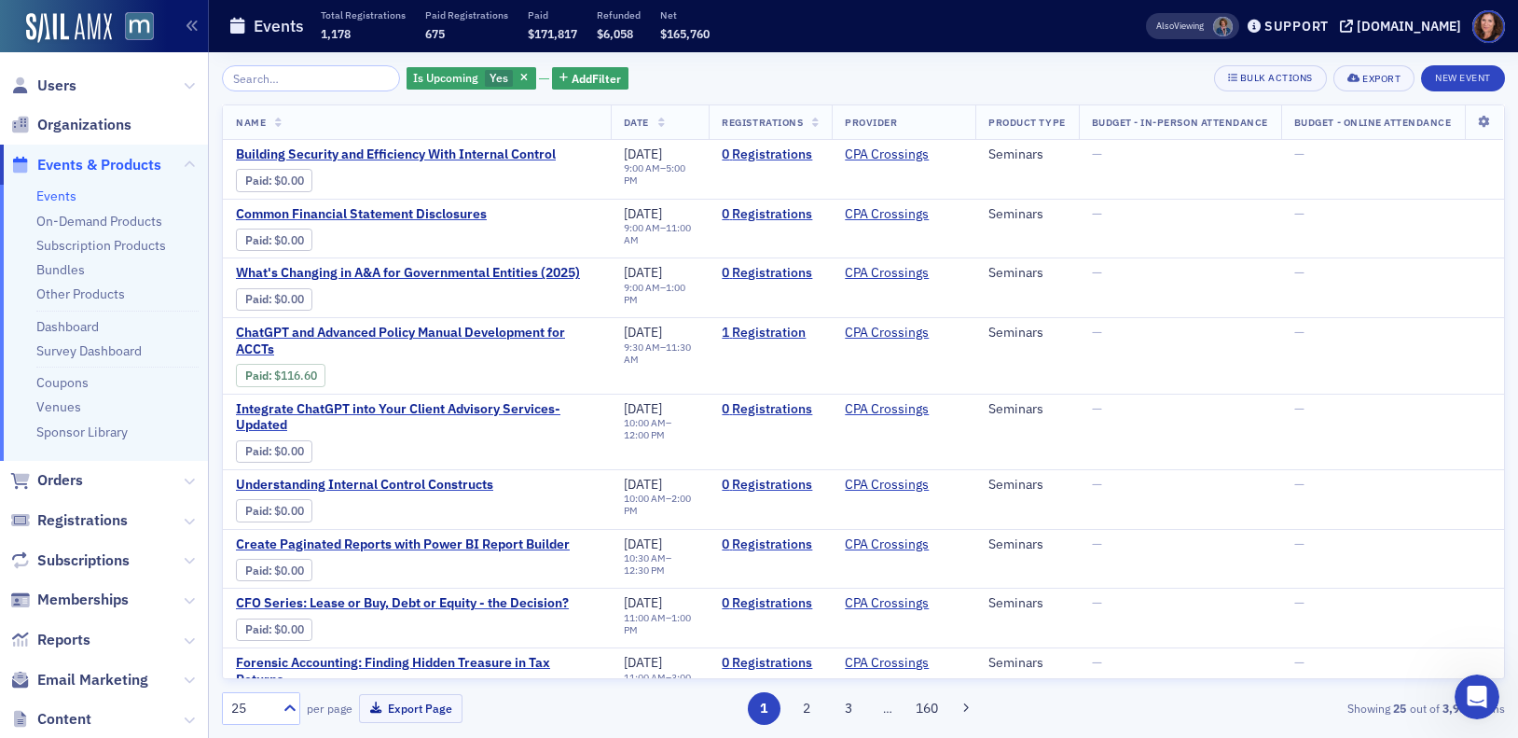
click at [293, 75] on input "search" at bounding box center [311, 78] width 178 height 26
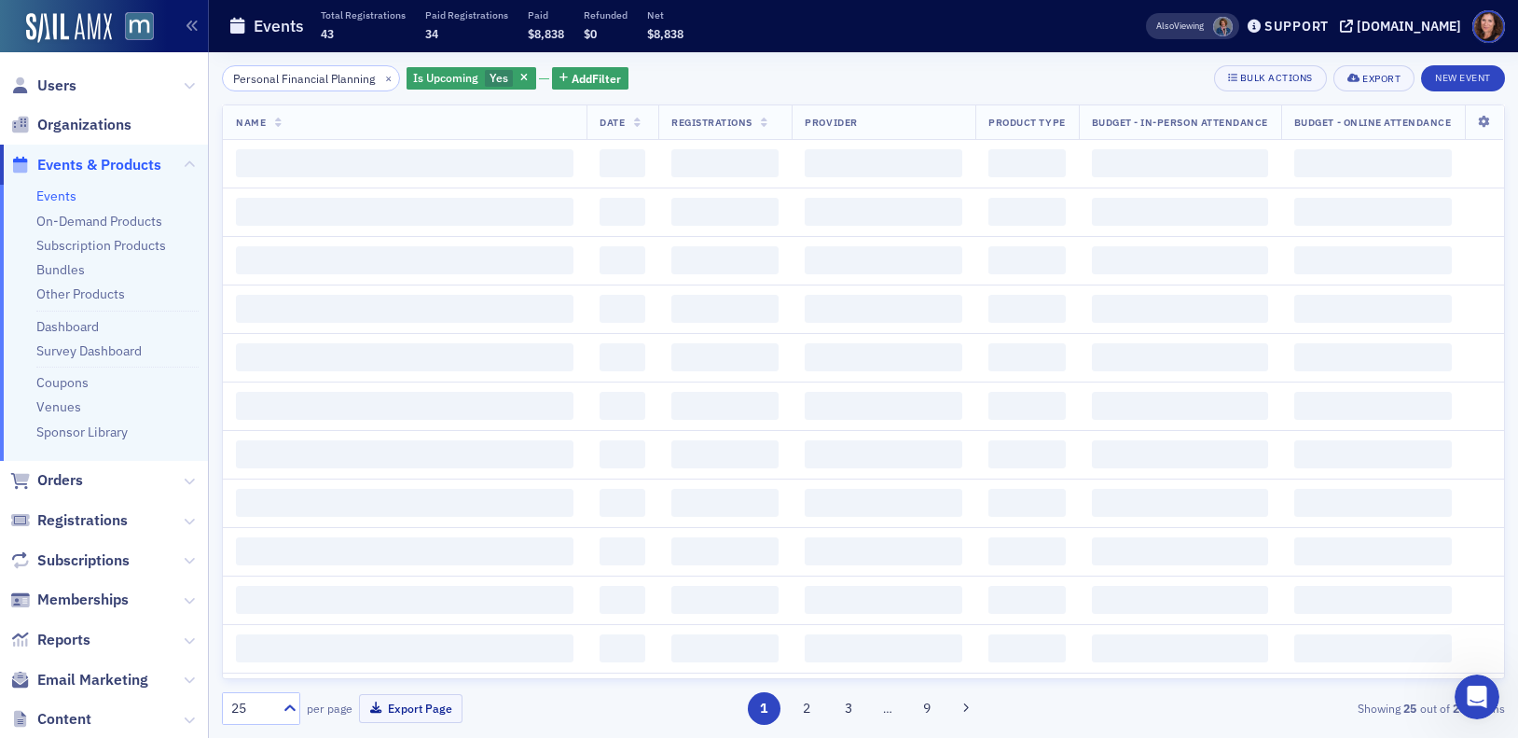
scroll to position [0, 18]
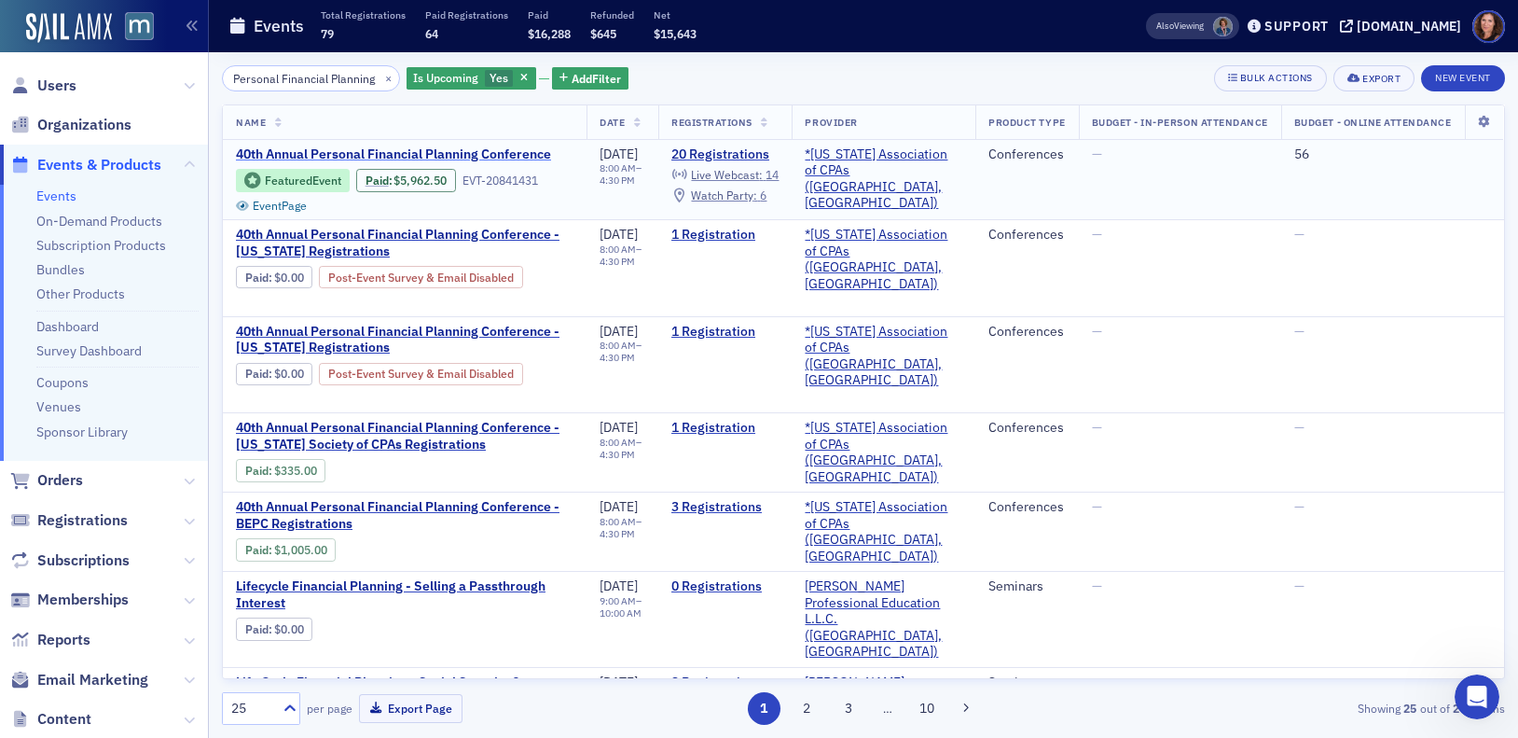
type input "Personal Financial Planning"
click at [363, 148] on span "40th Annual Personal Financial Planning Conference" at bounding box center [393, 154] width 315 height 17
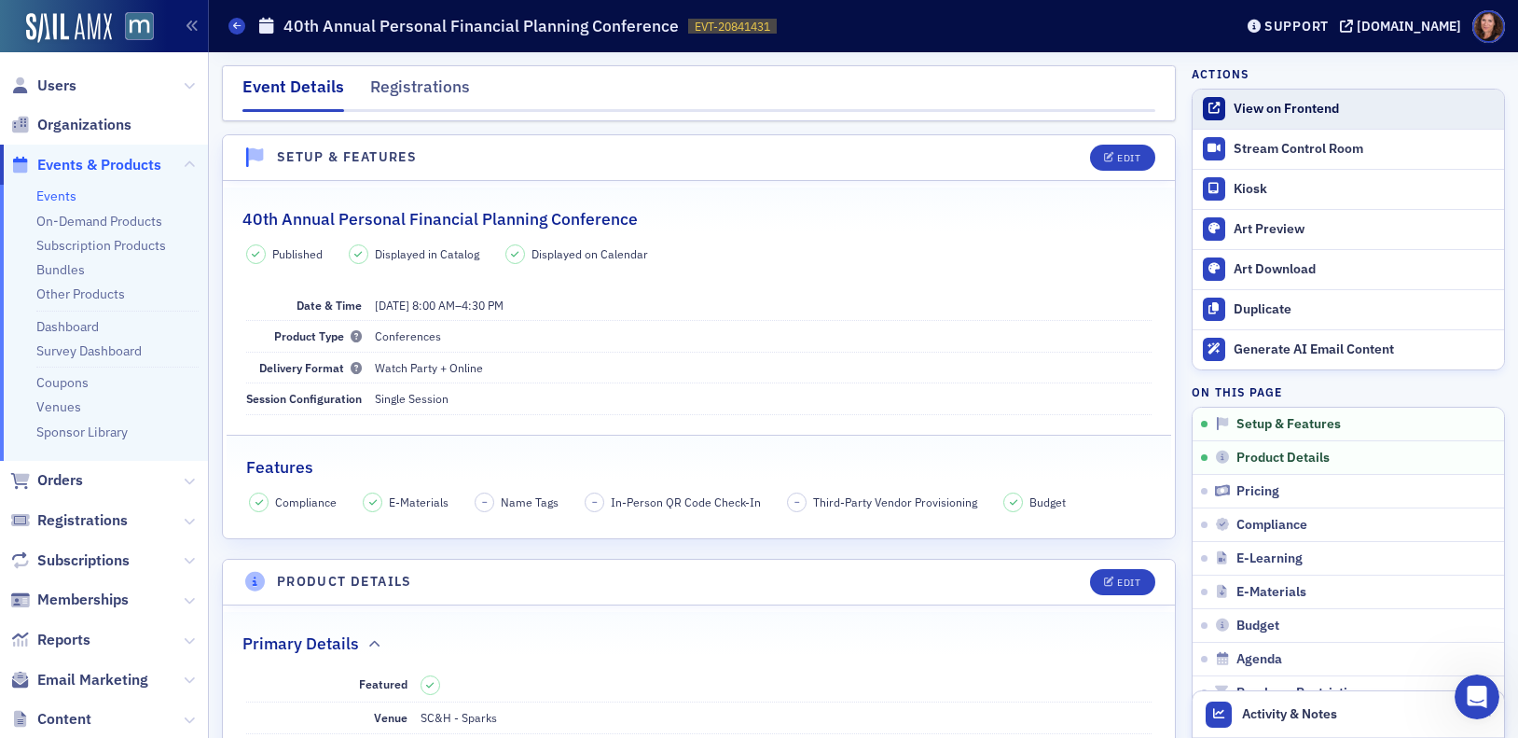
click at [1265, 106] on div "View on Frontend" at bounding box center [1364, 109] width 261 height 17
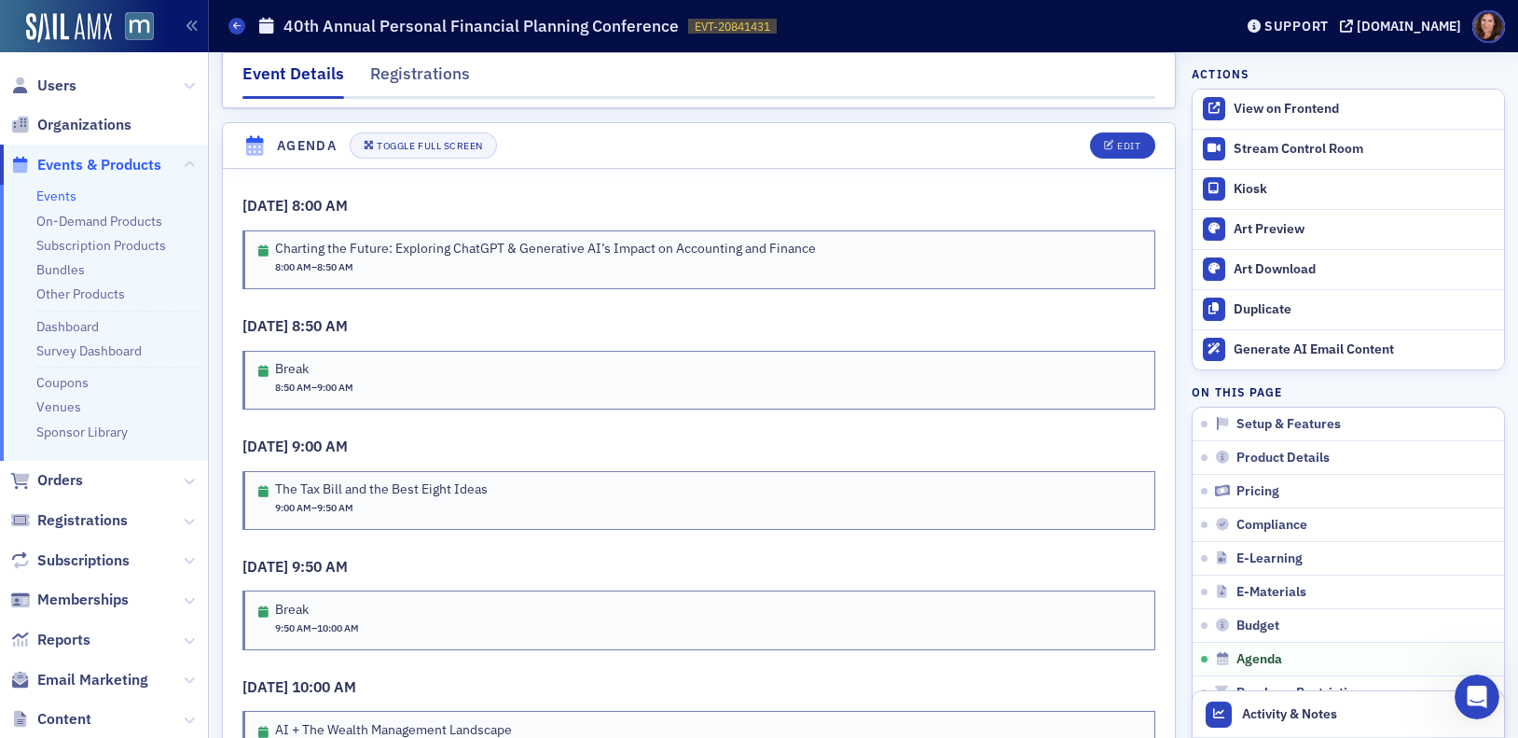
scroll to position [3295, 0]
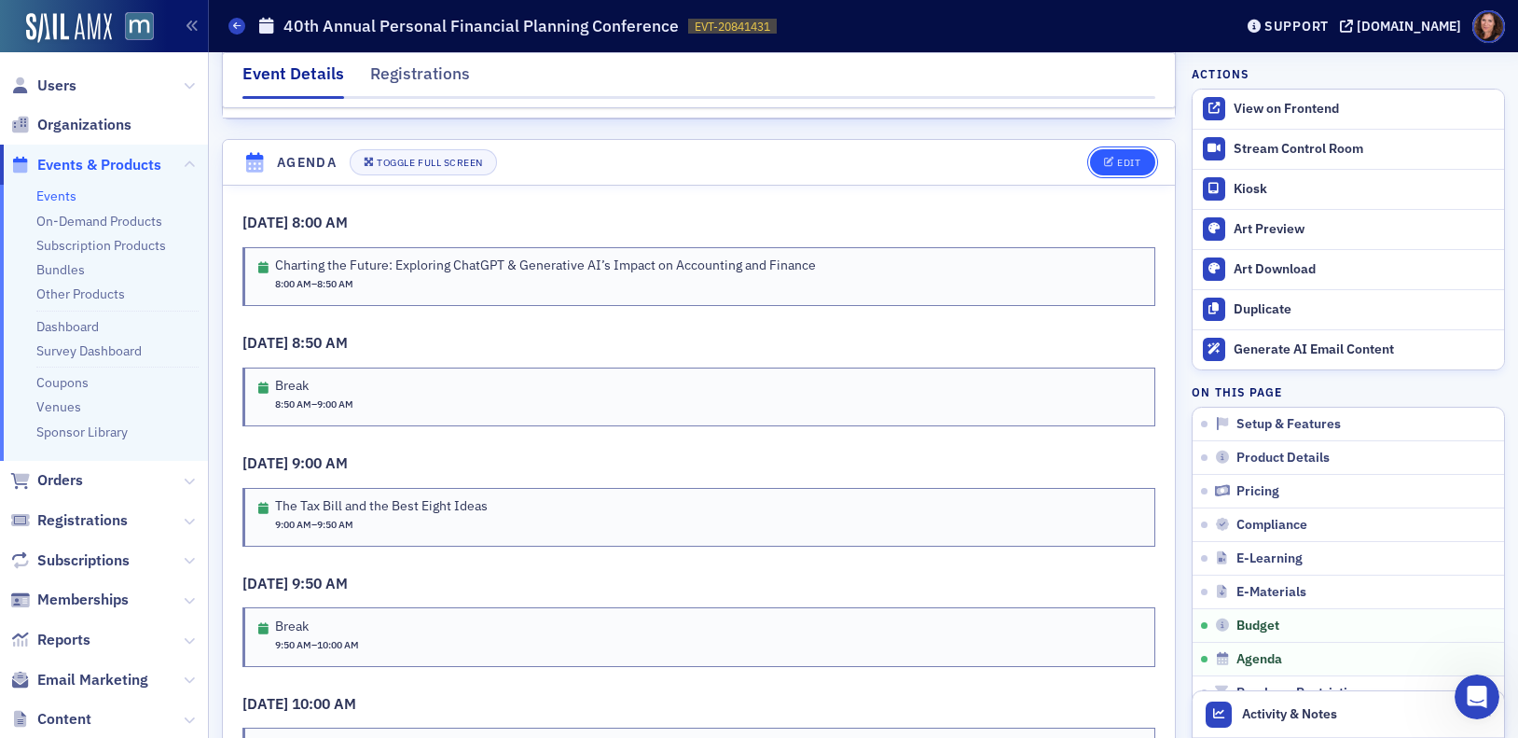
click at [1117, 164] on div "Edit" at bounding box center [1128, 163] width 23 height 10
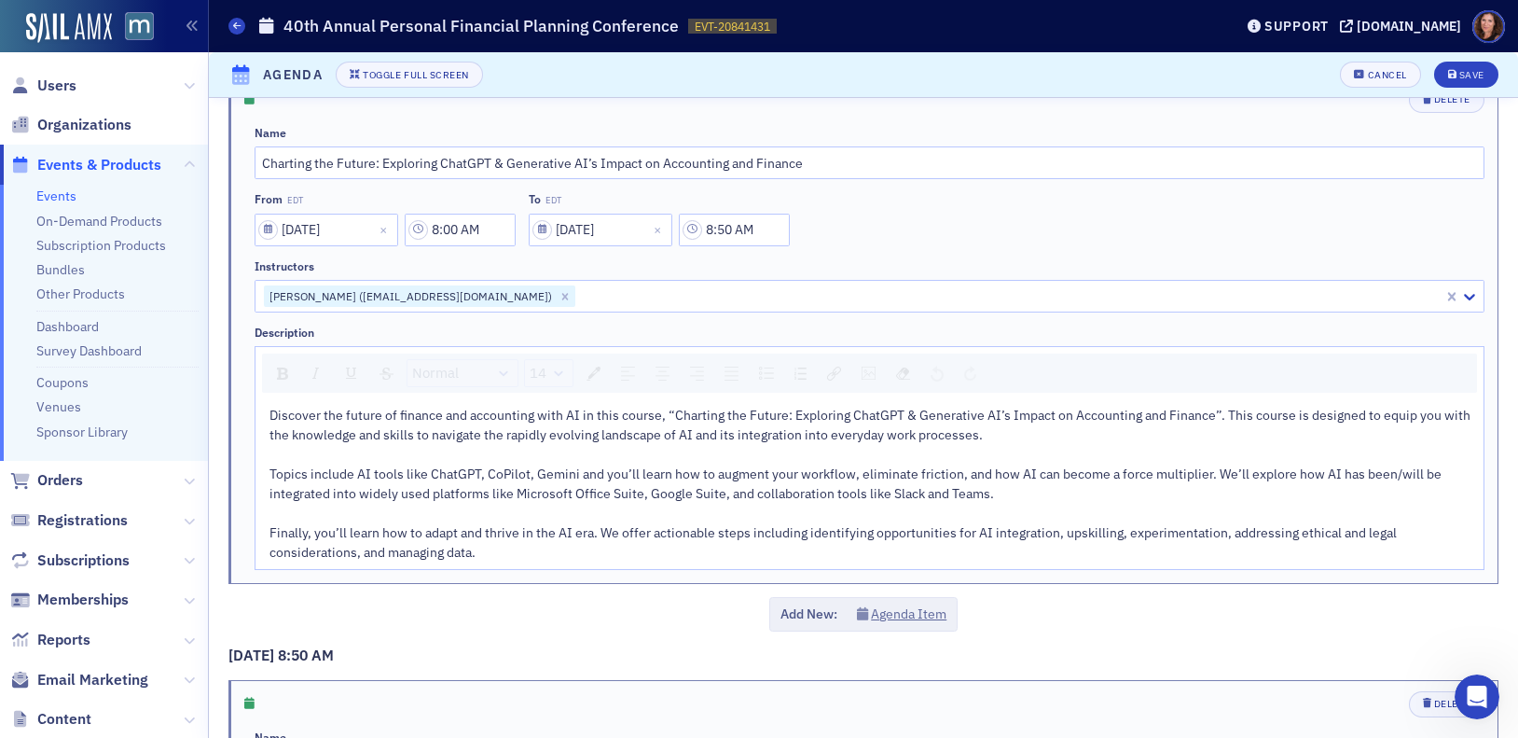
scroll to position [85, 0]
click at [533, 166] on input "Charting the Future: Exploring ChatGPT & Generative AI’s Impact on Accounting a…" at bounding box center [870, 161] width 1230 height 33
paste input "Gen AI / ChatGPT for Wealth Management: A Practical Guide for Financial Planners"
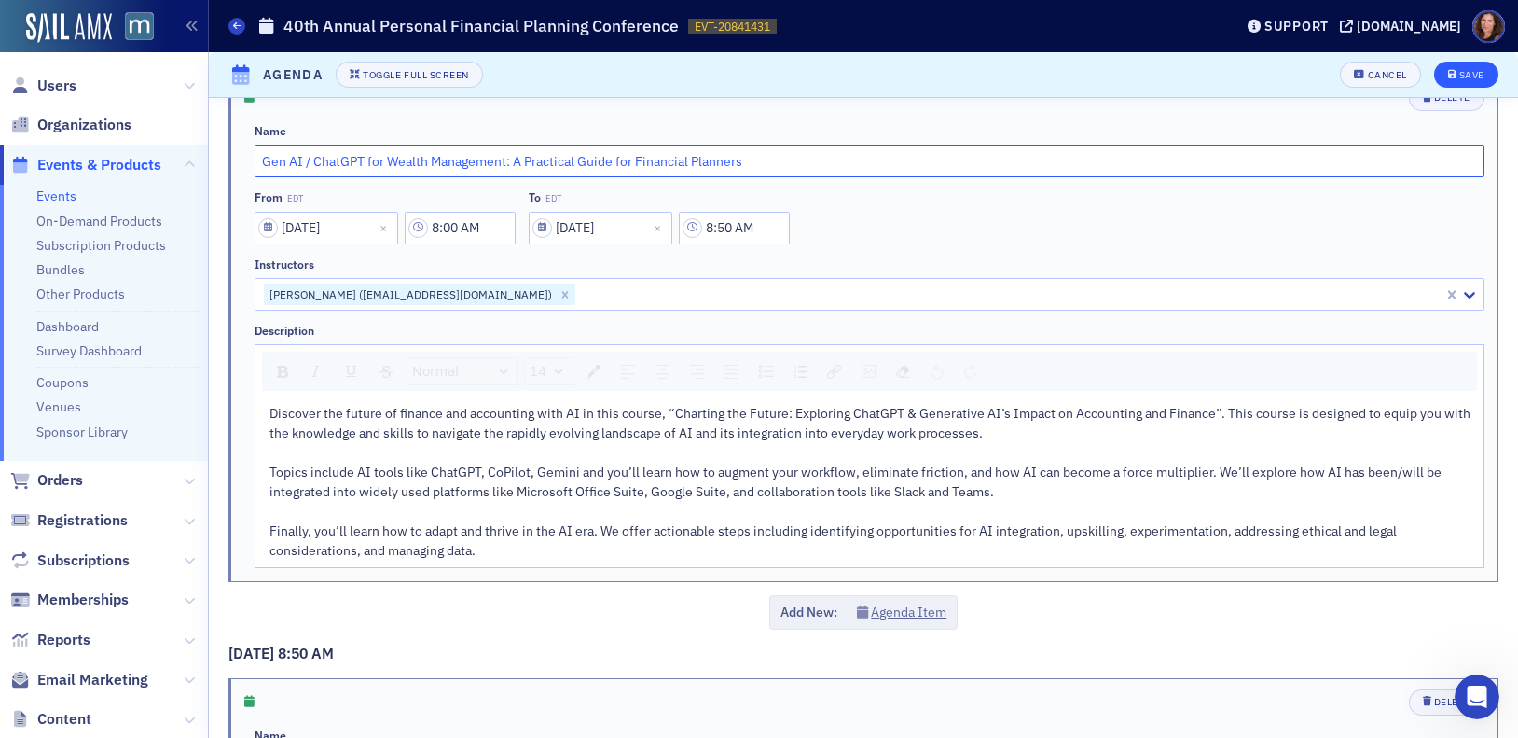
type input "Gen AI / ChatGPT for Wealth Management: A Practical Guide for Financial Planners"
click at [1459, 77] on div "Save" at bounding box center [1471, 75] width 25 height 10
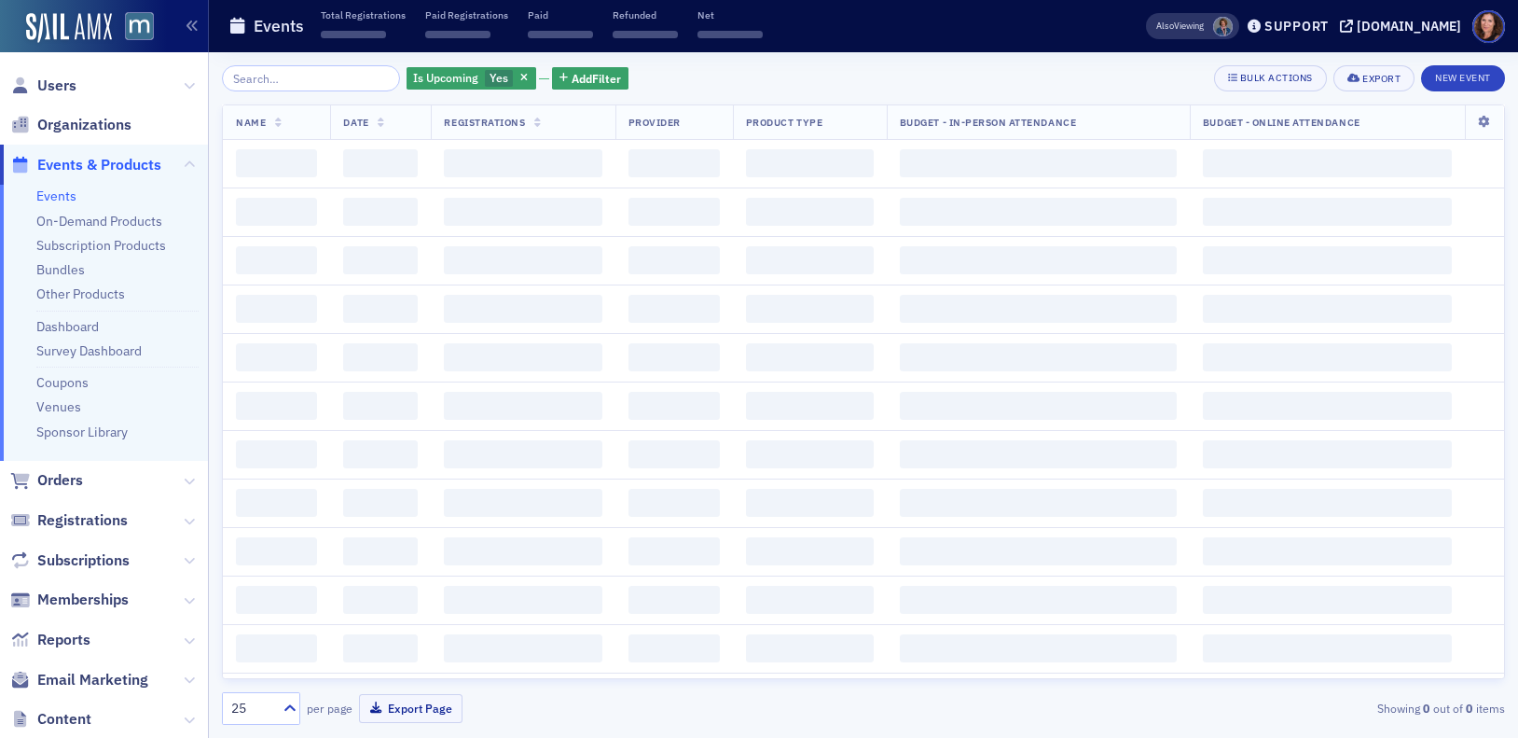
click at [280, 77] on input "search" at bounding box center [311, 78] width 178 height 26
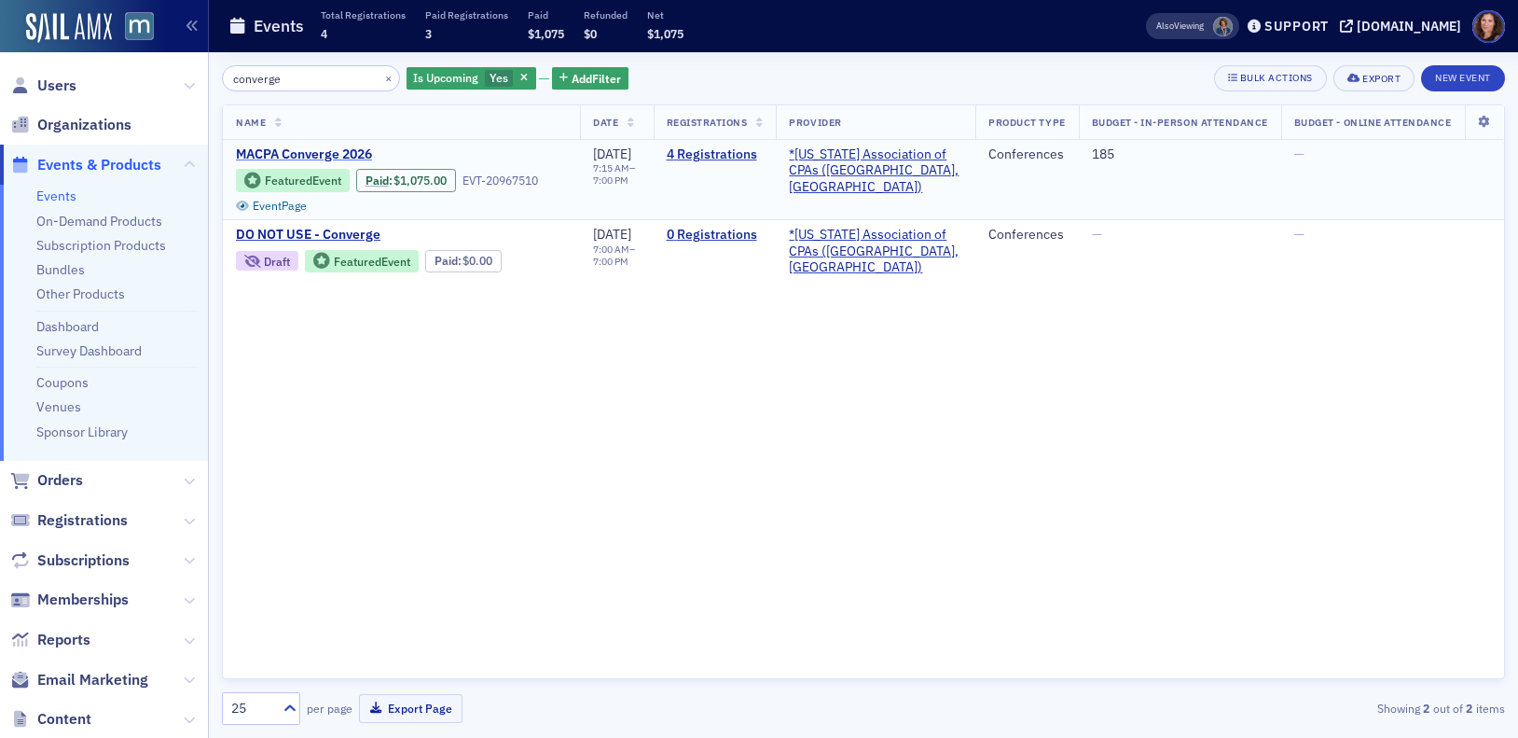
type input "converge"
click at [324, 155] on span "MACPA Converge 2026" at bounding box center [392, 154] width 313 height 17
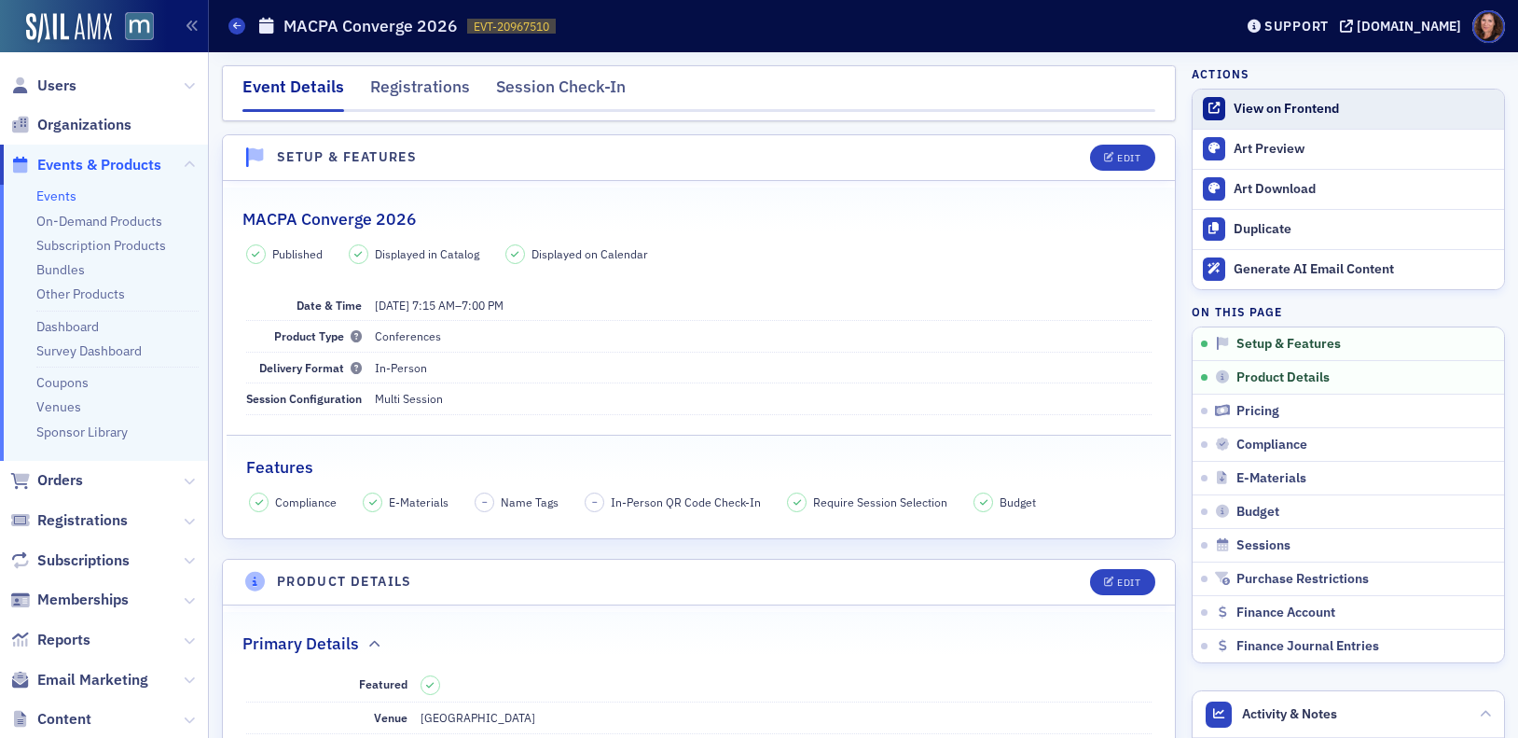
click at [1289, 104] on div "View on Frontend" at bounding box center [1364, 109] width 261 height 17
click at [1279, 109] on div "View on Frontend" at bounding box center [1364, 109] width 261 height 17
click at [1254, 104] on div "View on Frontend" at bounding box center [1364, 109] width 261 height 17
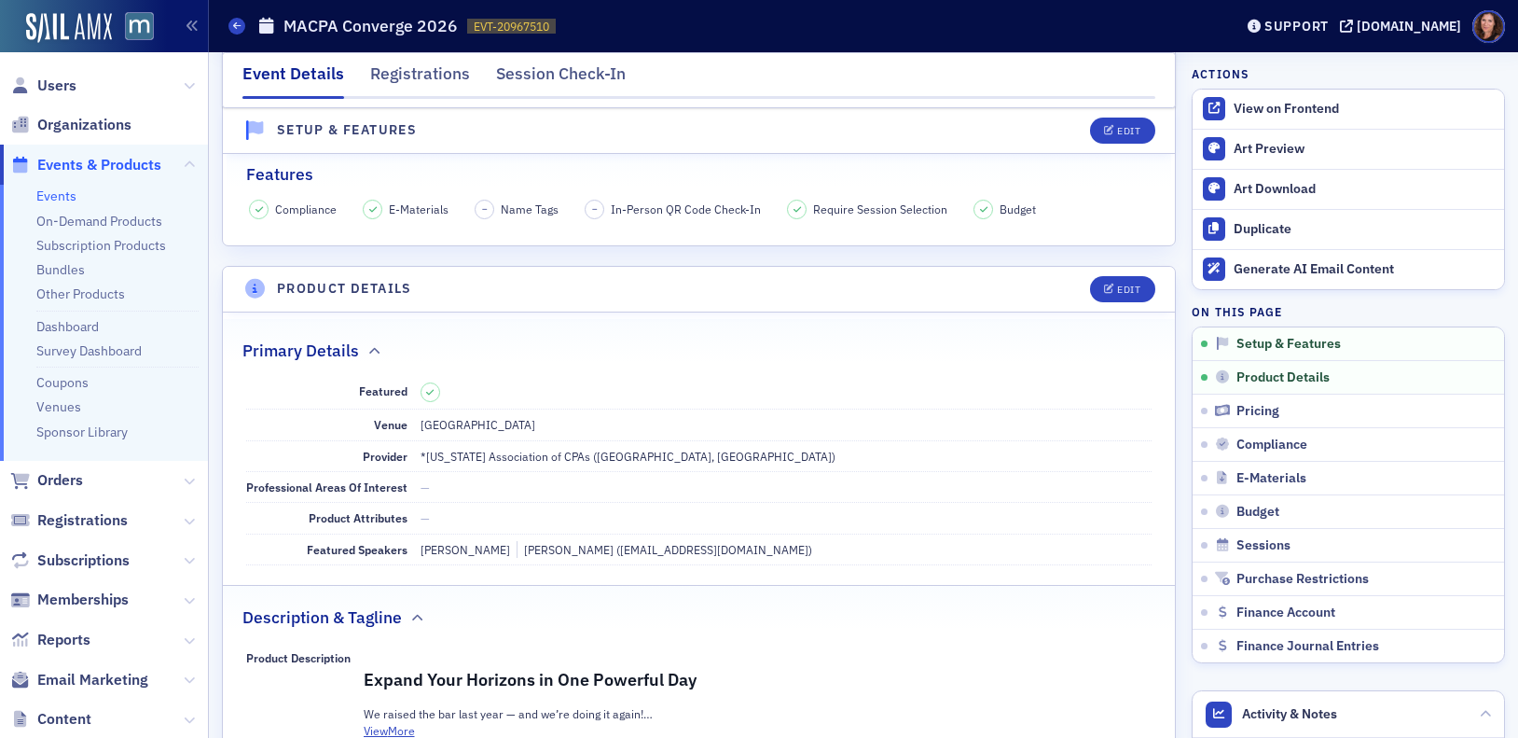
scroll to position [300, 0]
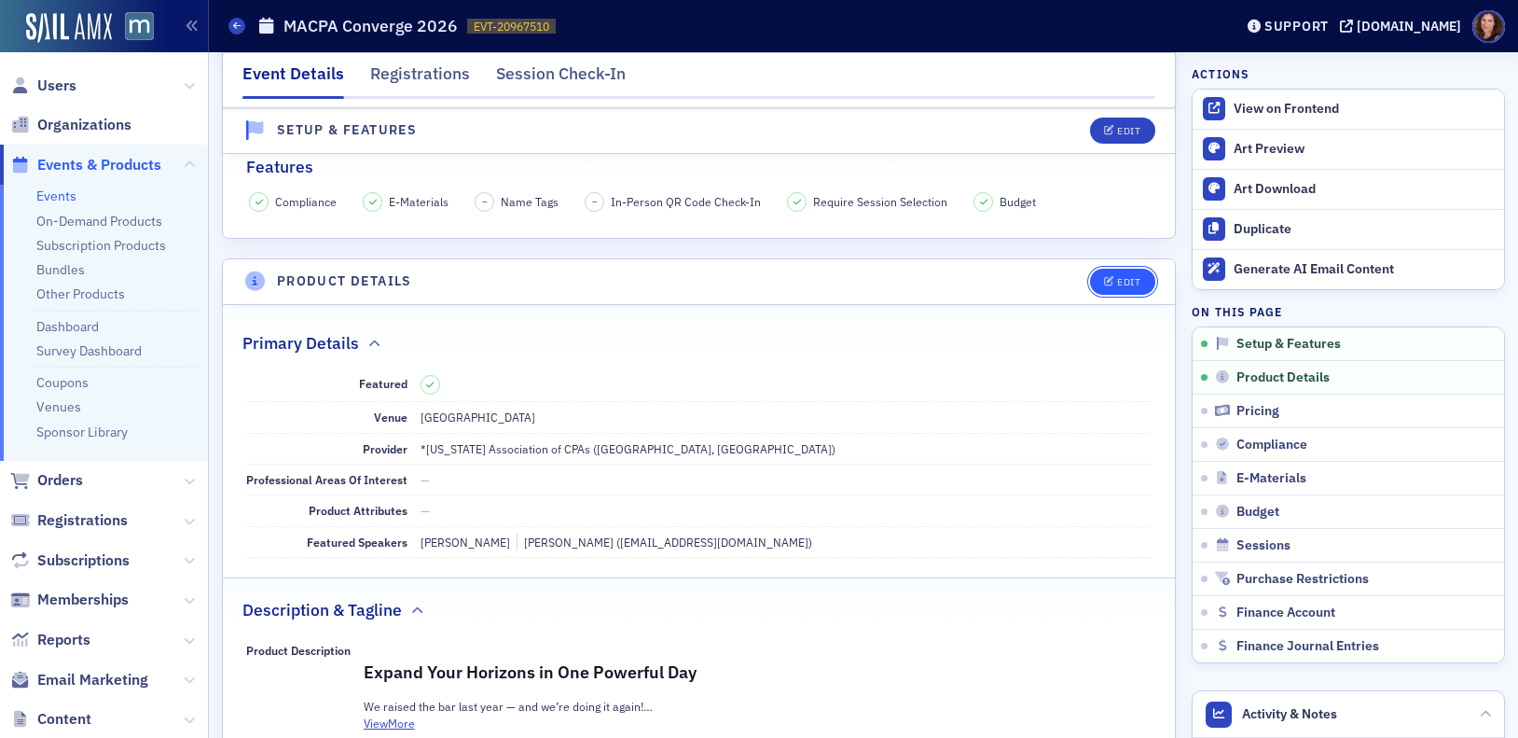
click at [1117, 283] on div "Edit" at bounding box center [1128, 282] width 23 height 10
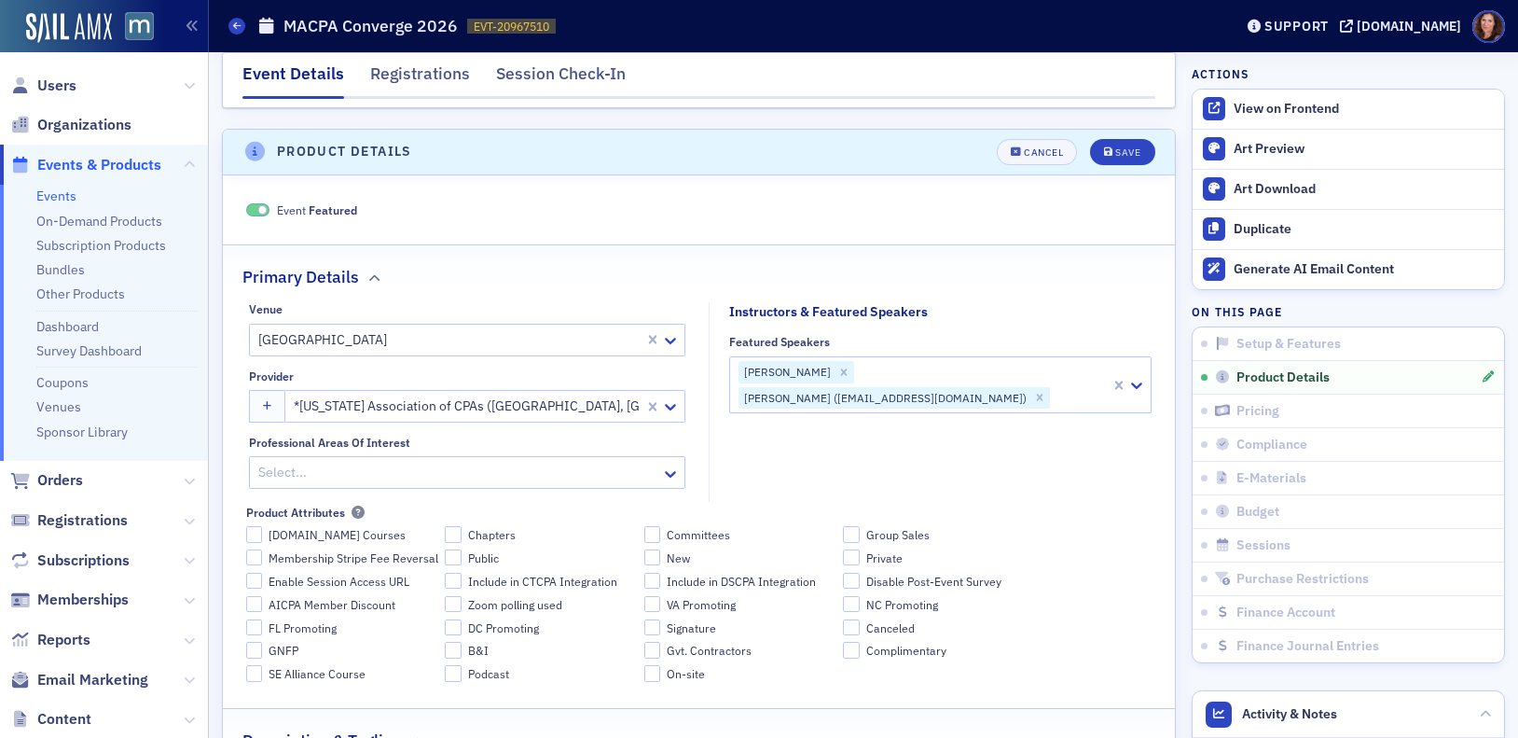
scroll to position [386, 0]
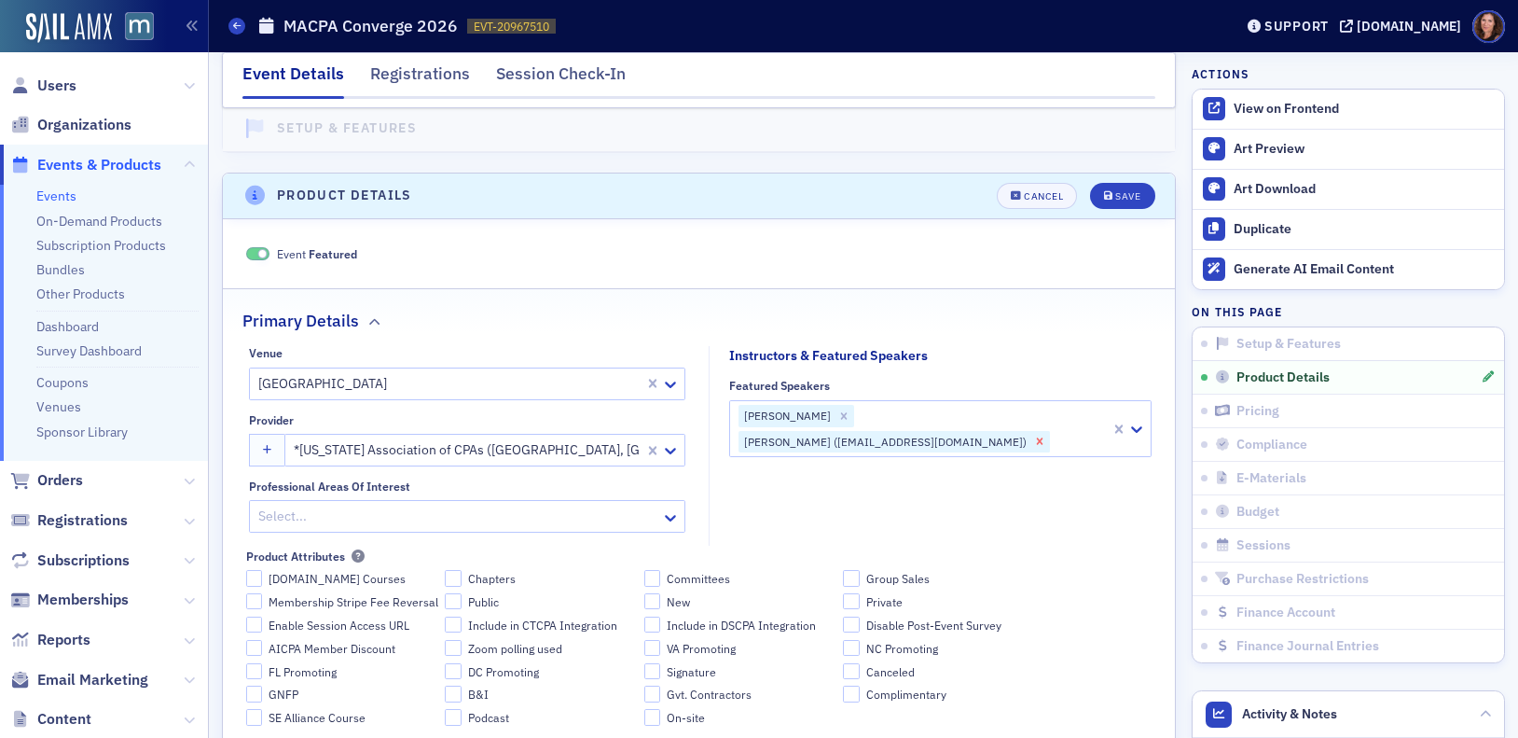
click at [1041, 438] on icon "Remove Tim Naddy (drnaddy221b@gmail.com)" at bounding box center [1039, 441] width 7 height 7
click at [892, 411] on div at bounding box center [982, 416] width 253 height 23
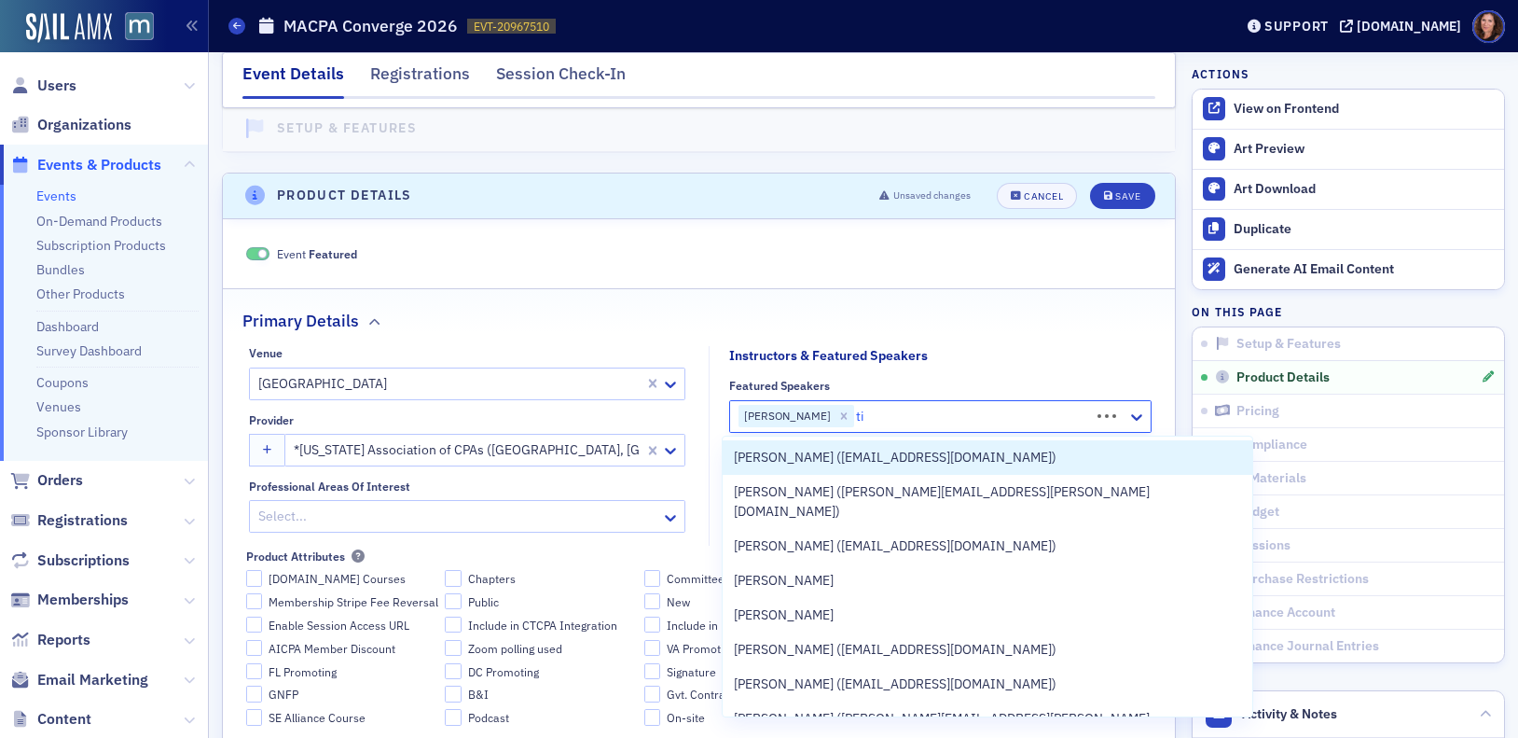
type input "t"
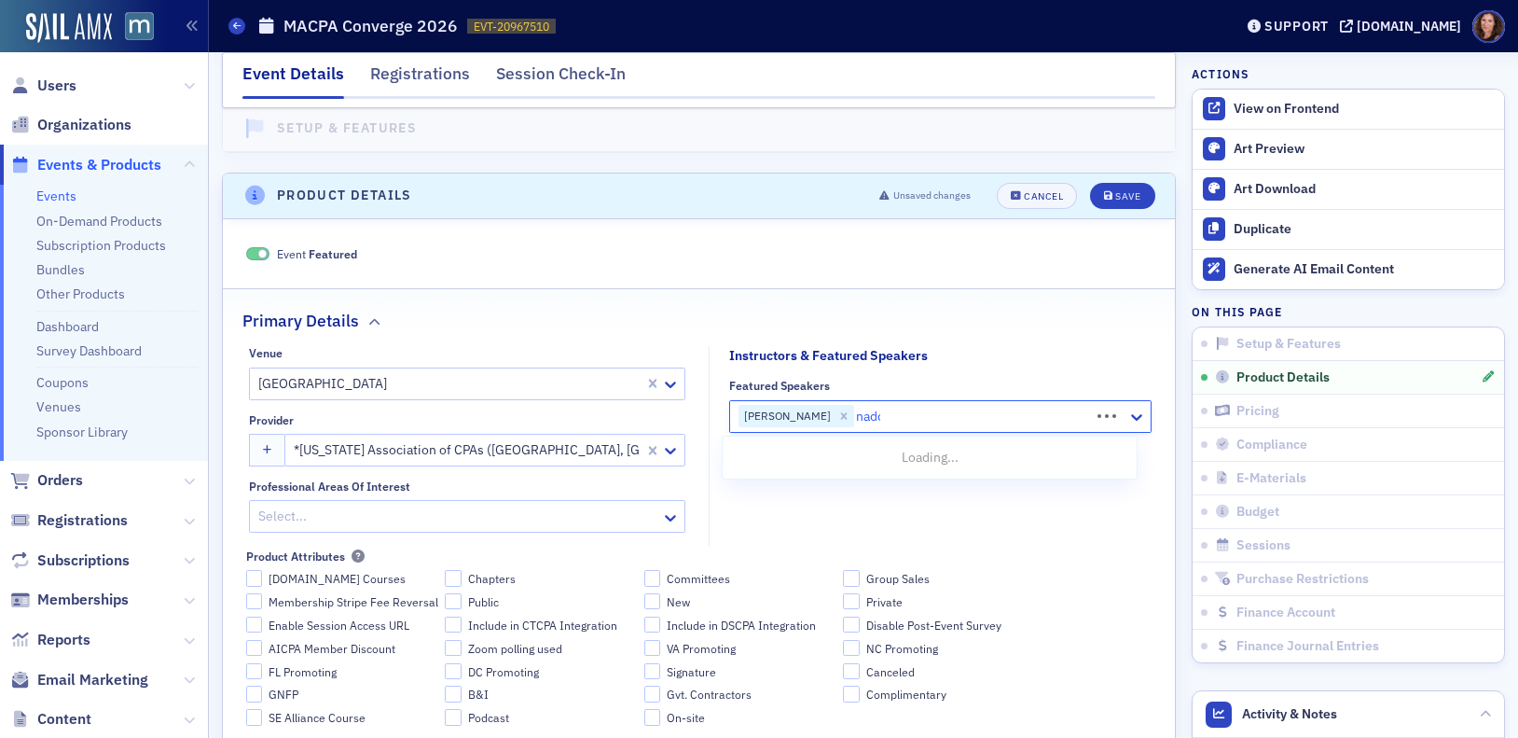
type input "[PERSON_NAME]"
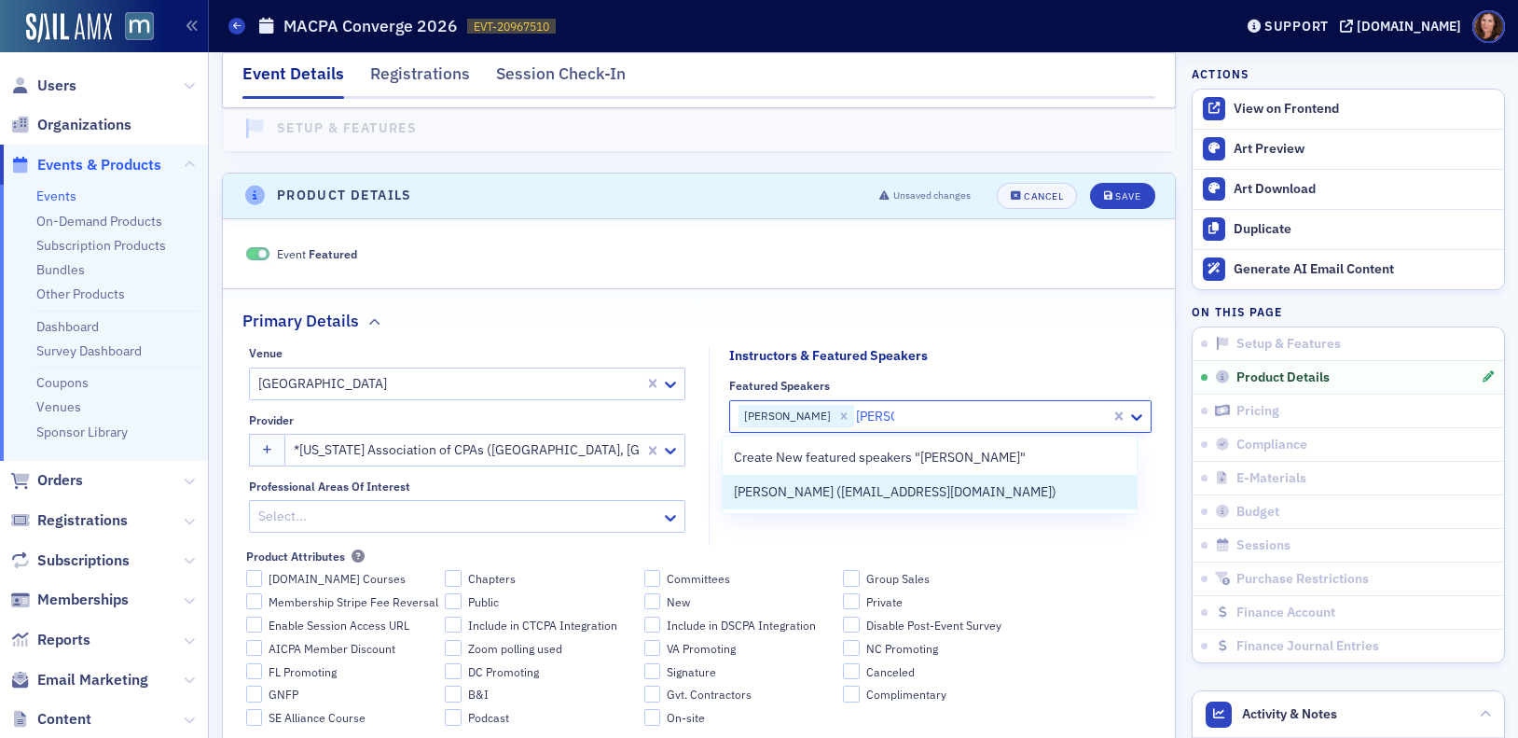
click at [914, 487] on span "Tim Naddy (drnaddy221b@gmail.com)" at bounding box center [895, 492] width 323 height 20
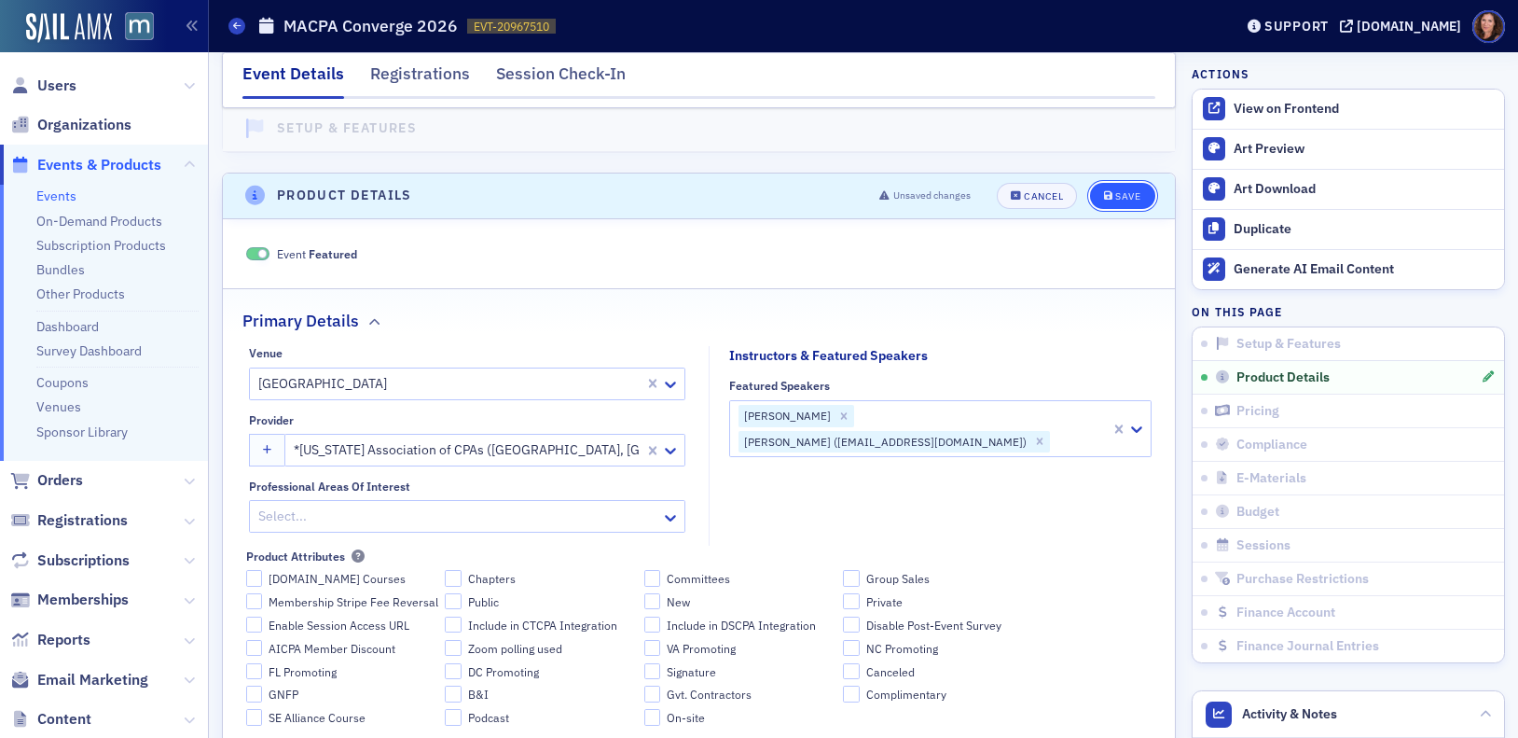
click at [1115, 200] on div "Save" at bounding box center [1127, 196] width 25 height 10
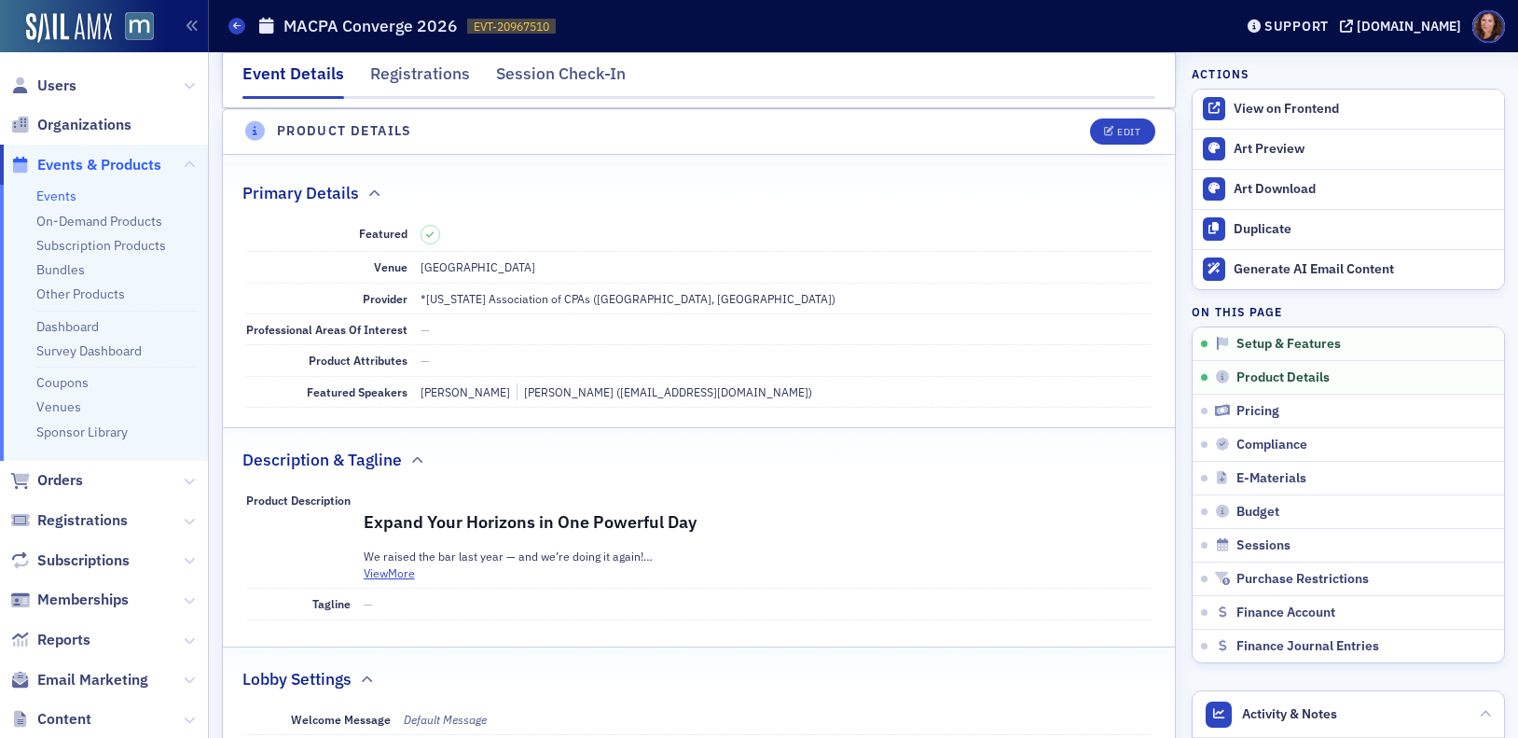
scroll to position [450, 0]
